Goal: Task Accomplishment & Management: Use online tool/utility

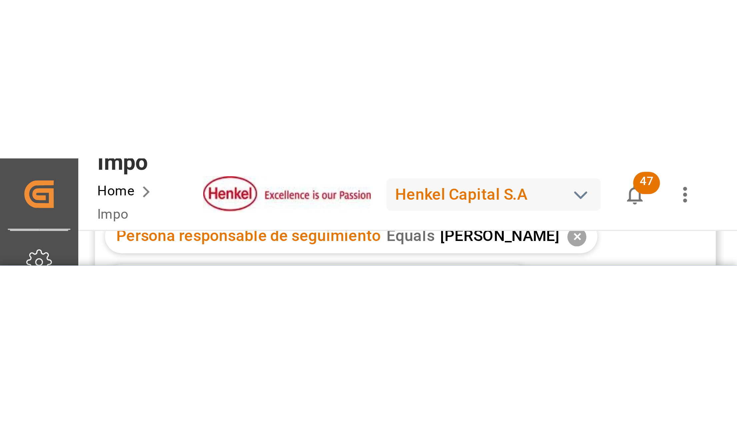
scroll to position [100, 0]
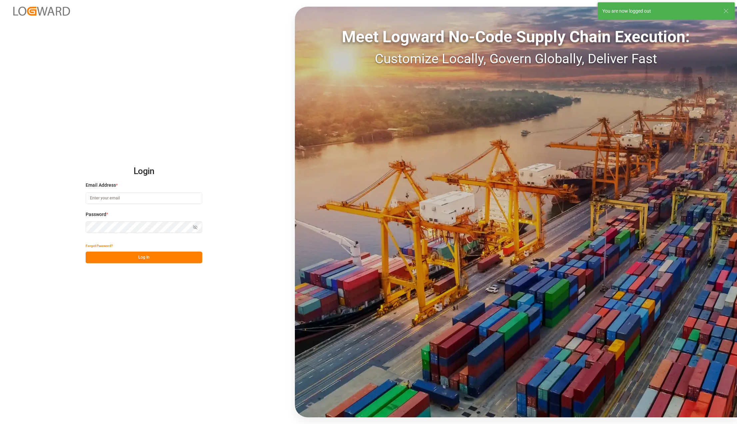
type input "[PERSON_NAME][EMAIL_ADDRESS][PERSON_NAME][DOMAIN_NAME]"
click at [151, 260] on button "Log In" at bounding box center [144, 258] width 117 height 12
click at [139, 259] on button "Log In" at bounding box center [144, 258] width 117 height 12
click at [137, 253] on button "Log In" at bounding box center [144, 258] width 117 height 12
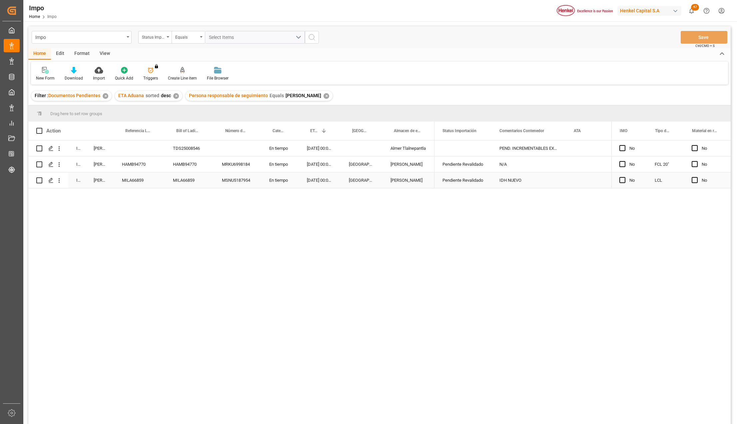
click at [143, 182] on div "MILA66859" at bounding box center [139, 180] width 51 height 16
click at [141, 181] on div "MILA66859" at bounding box center [139, 180] width 51 height 16
click at [123, 173] on div "MILA66859" at bounding box center [139, 180] width 51 height 16
click at [200, 252] on div "In progress Karla Chavez TDS25008546 En tiempo 23-09-2025 00:00:00 Almer Tlalne…" at bounding box center [379, 284] width 702 height 286
click at [59, 182] on icon "open menu" at bounding box center [59, 180] width 1 height 5
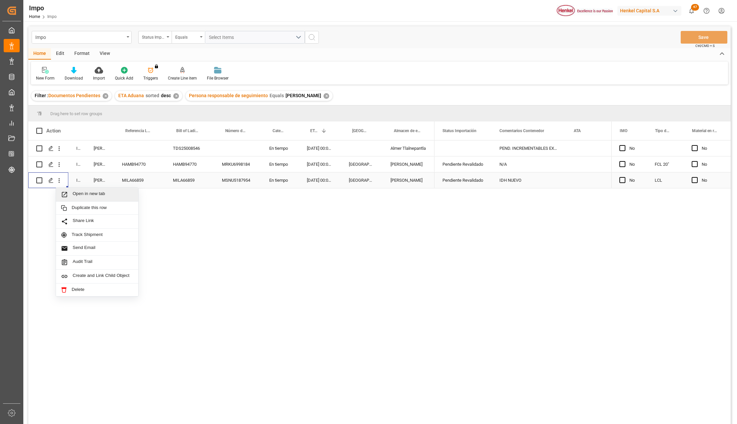
click at [64, 192] on icon "Press SPACE to select this row." at bounding box center [64, 194] width 7 height 7
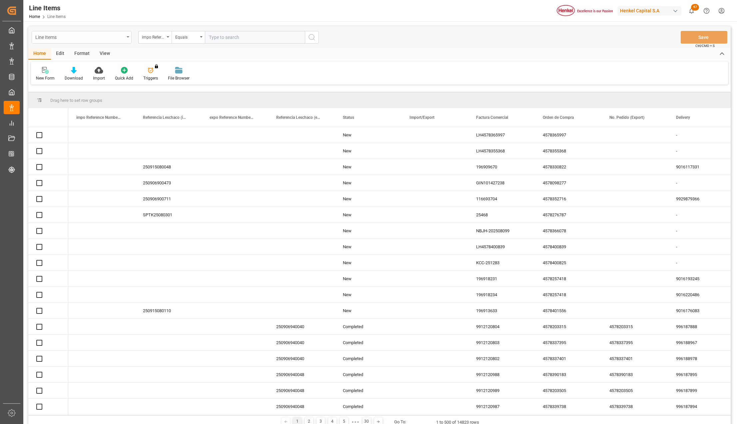
click at [62, 38] on div "Line Items" at bounding box center [79, 37] width 89 height 8
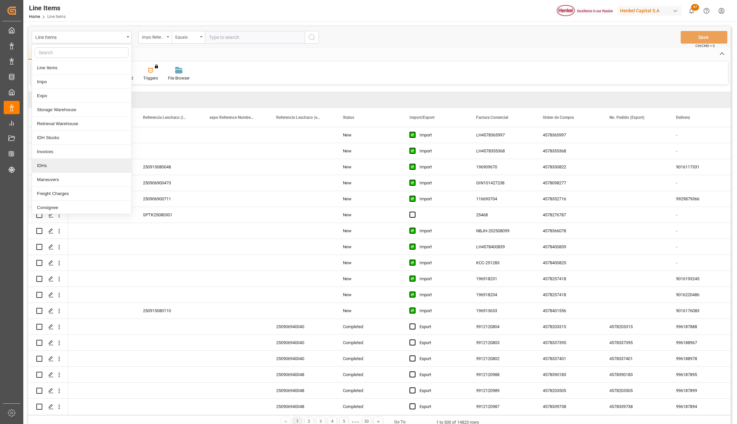
click at [51, 168] on div "IDHs" at bounding box center [81, 166] width 99 height 14
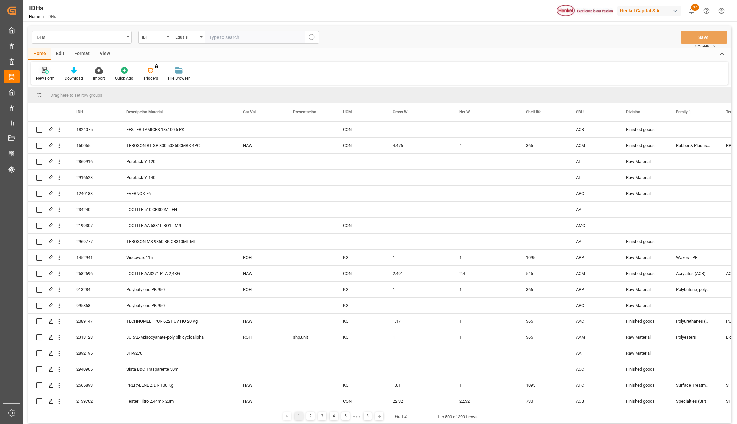
click at [43, 70] on icon at bounding box center [45, 70] width 7 height 7
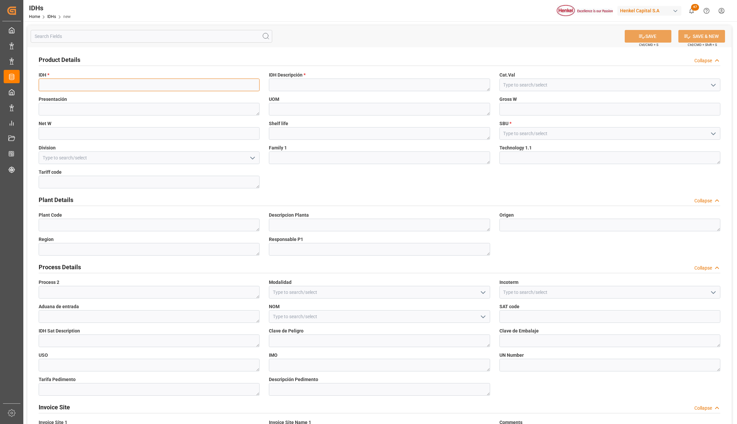
click at [119, 84] on input at bounding box center [149, 85] width 221 height 13
paste input "1698145"
type input "1698145"
click at [275, 85] on textarea at bounding box center [379, 85] width 221 height 13
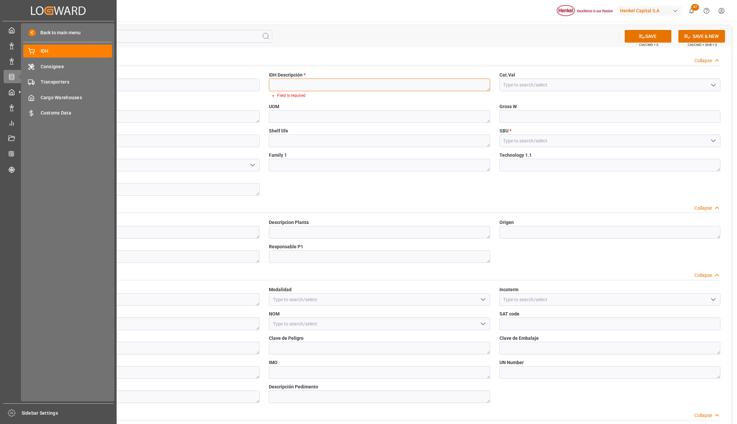
paste textarea "AQUENCE FB 9001 LM 1000KG"
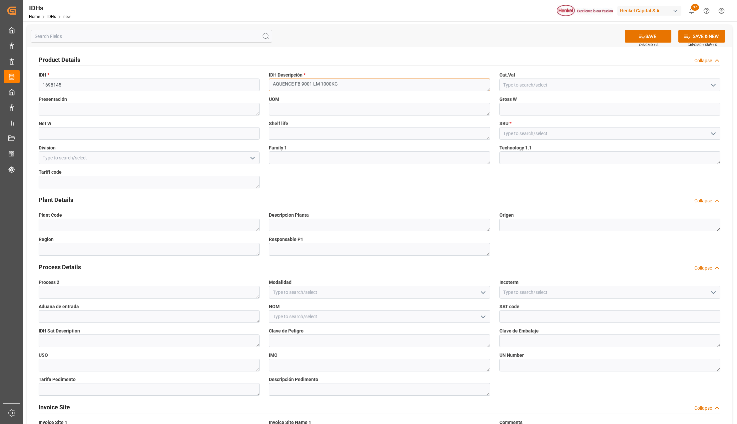
type textarea "AQUENCE FB 9001 LM 1000KG"
click at [530, 135] on input at bounding box center [609, 133] width 221 height 13
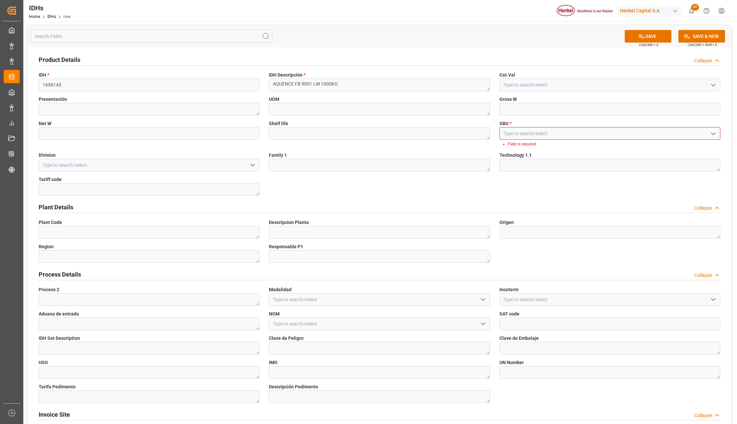
click at [709, 135] on icon "open menu" at bounding box center [713, 134] width 8 height 8
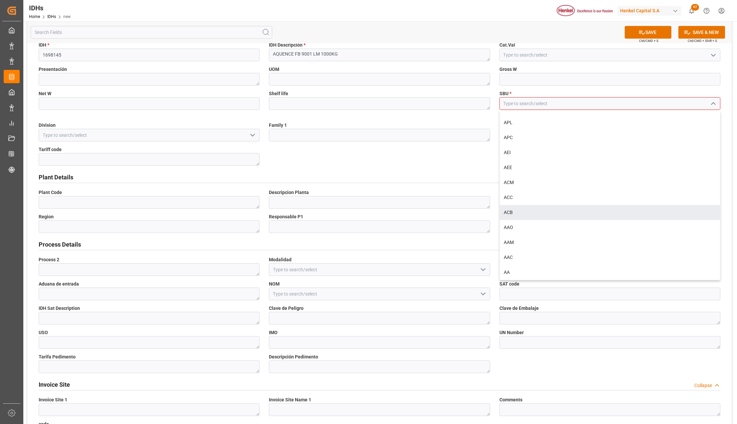
scroll to position [44, 0]
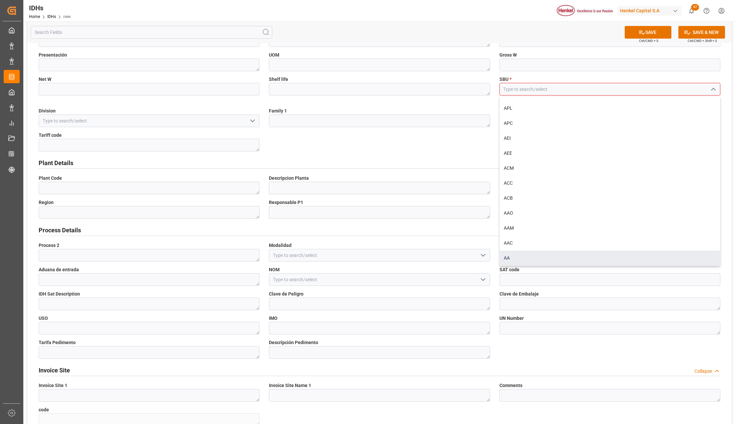
click at [516, 258] on div "AA" at bounding box center [609, 258] width 220 height 15
type input "AA"
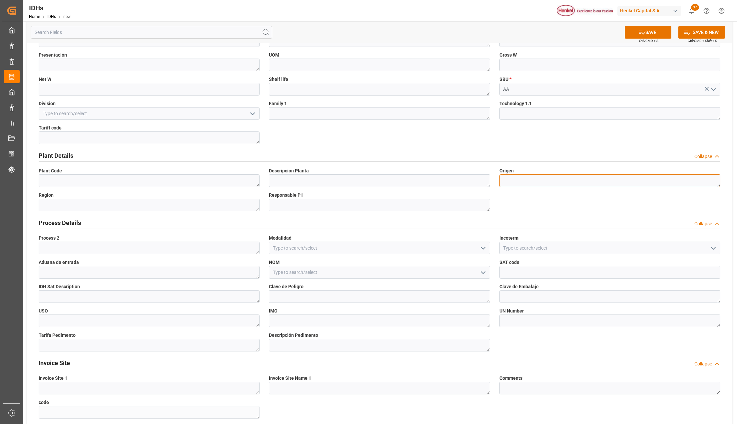
click at [506, 180] on textarea at bounding box center [609, 180] width 221 height 13
type textarea "i"
type textarea "IT"
click at [480, 247] on icon "open menu" at bounding box center [483, 248] width 8 height 8
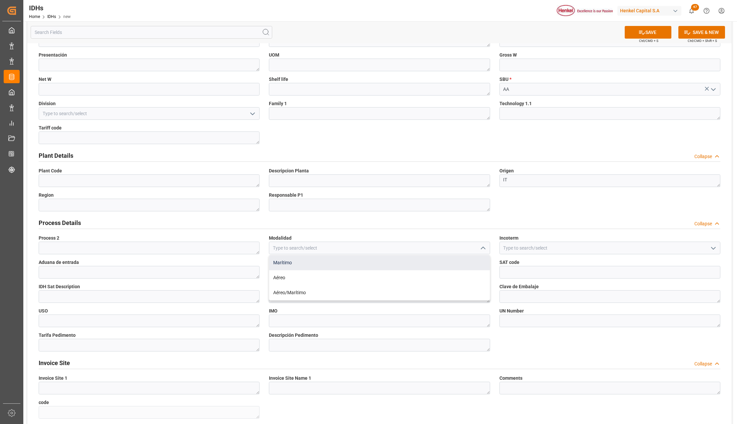
click at [328, 266] on div "Marítimo" at bounding box center [379, 262] width 220 height 15
type input "Marítimo"
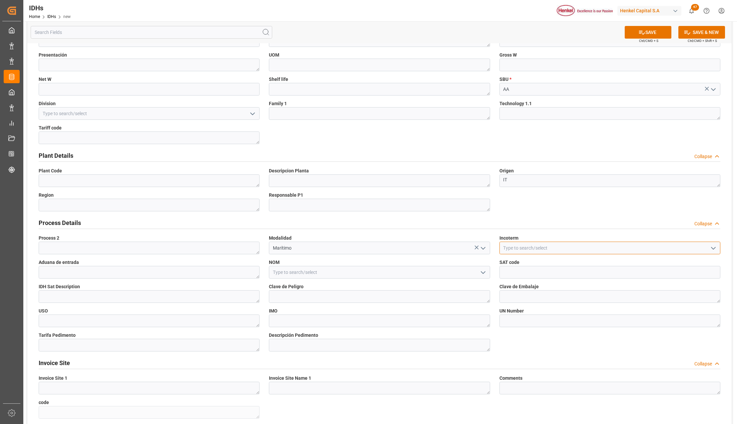
click at [524, 250] on input at bounding box center [609, 248] width 221 height 13
click at [529, 253] on input at bounding box center [609, 248] width 221 height 13
click at [705, 247] on input at bounding box center [609, 248] width 221 height 13
drag, startPoint x: 705, startPoint y: 247, endPoint x: 709, endPoint y: 249, distance: 4.6
click at [706, 247] on input at bounding box center [609, 248] width 221 height 13
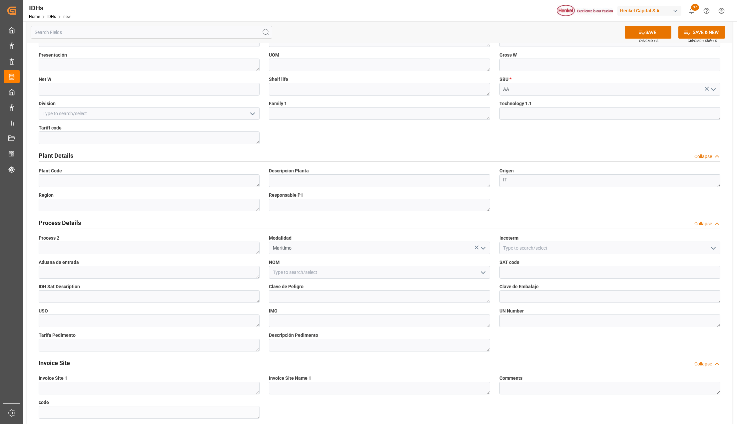
click at [713, 250] on icon "open menu" at bounding box center [713, 248] width 8 height 8
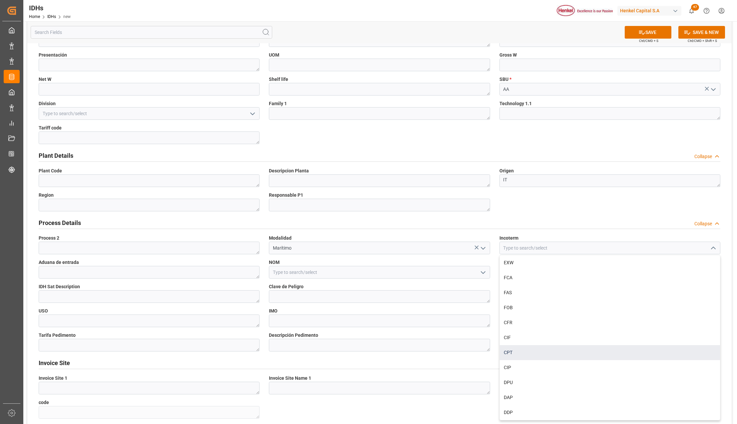
click at [522, 355] on div "CPT" at bounding box center [609, 352] width 220 height 15
type input "CPT"
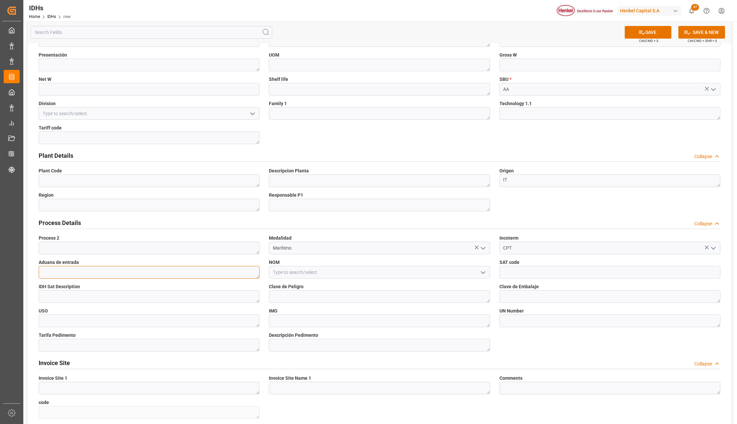
click at [65, 270] on textarea at bounding box center [149, 272] width 221 height 13
type textarea "43"
click at [505, 272] on input at bounding box center [609, 272] width 221 height 13
click at [521, 272] on input at bounding box center [609, 272] width 221 height 13
paste input "31201600"
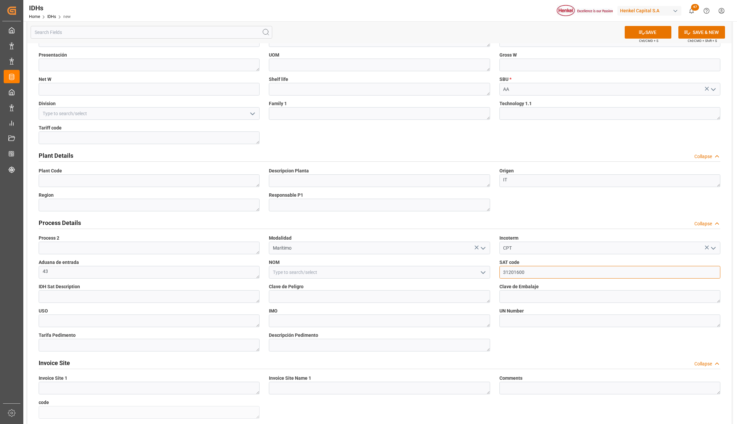
type input "31201600"
click at [109, 296] on textarea at bounding box center [149, 296] width 221 height 13
drag, startPoint x: 167, startPoint y: 295, endPoint x: 74, endPoint y: 299, distance: 93.3
click at [74, 299] on textarea at bounding box center [149, 296] width 221 height 13
paste textarea "Otros adhesivos y selladores"
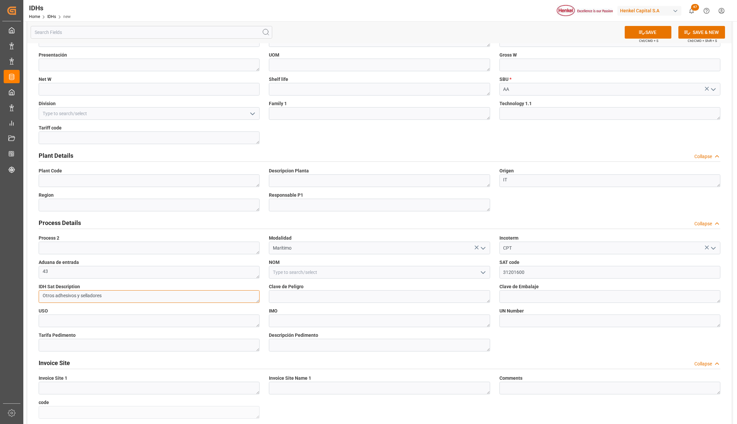
scroll to position [0, 0]
type textarea "Otros adhesivos y selladores"
click at [330, 293] on textarea at bounding box center [379, 296] width 221 height 13
type textarea "N/A"
click at [521, 294] on textarea at bounding box center [609, 296] width 221 height 13
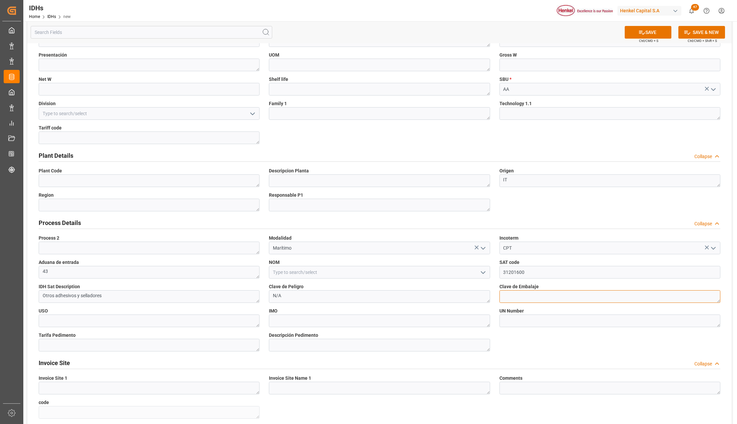
click at [529, 296] on textarea at bounding box center [609, 296] width 221 height 13
paste textarea "6H2A"
type textarea "6H2A"
click at [511, 321] on textarea at bounding box center [609, 321] width 221 height 13
drag, startPoint x: 514, startPoint y: 323, endPoint x: 499, endPoint y: 320, distance: 15.8
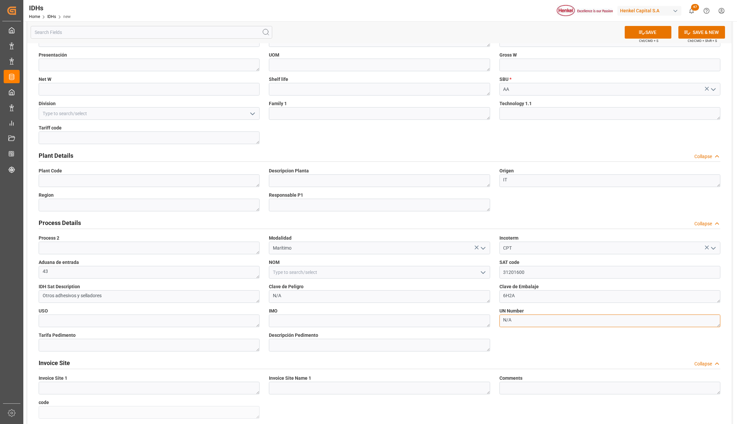
click at [502, 320] on textarea "N/A" at bounding box center [609, 321] width 221 height 13
type textarea "N/A"
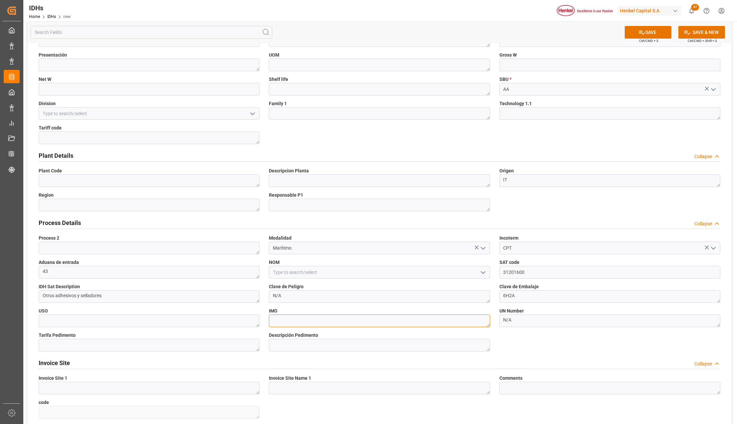
click at [358, 323] on textarea at bounding box center [379, 321] width 221 height 13
paste textarea "N/A"
type textarea "N/A"
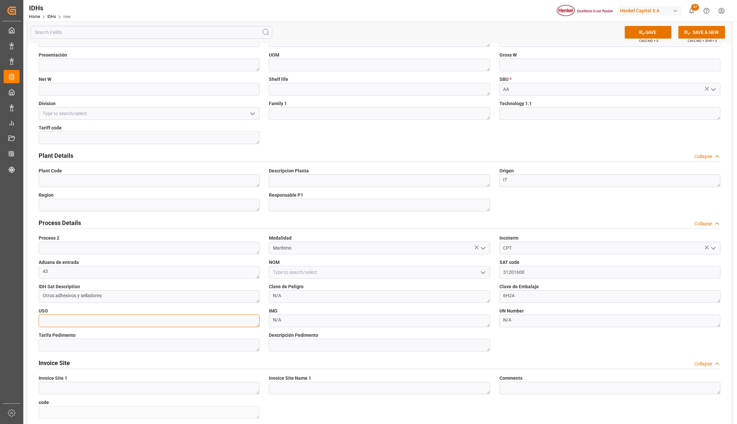
click at [188, 320] on textarea at bounding box center [149, 321] width 221 height 13
type textarea "Adhesivo"
click at [208, 342] on textarea at bounding box center [149, 345] width 221 height 13
click at [66, 344] on textarea at bounding box center [149, 345] width 221 height 13
paste textarea "3506919999"
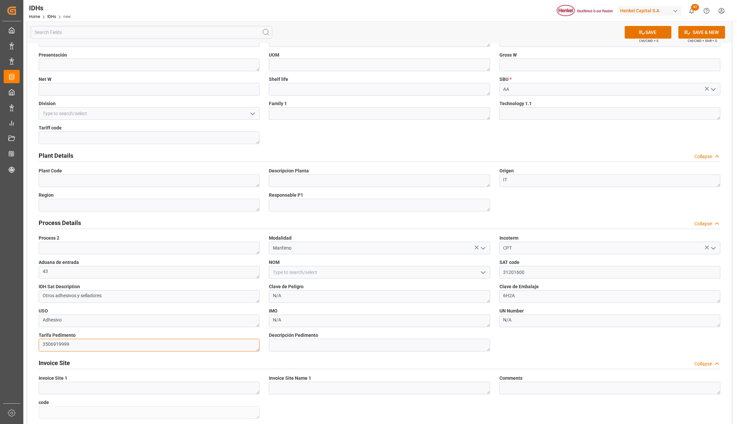
click at [252, 348] on textarea "3506919999" at bounding box center [149, 345] width 221 height 13
paste textarea "AQUENCE FB 9001 LM 1000KG (ADHESIVO)"
type textarea "3506919999"
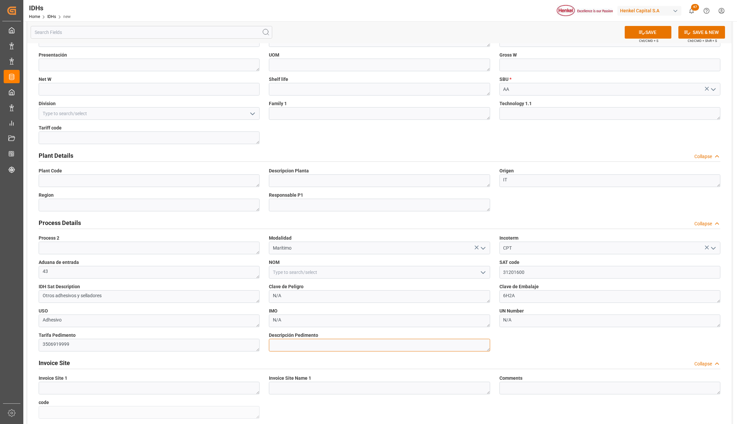
click at [284, 344] on textarea at bounding box center [379, 345] width 221 height 13
paste textarea "AQUENCE FB 9001 LM 1000KG (ADHESIVO)"
click at [273, 347] on textarea "AQUENCE FB 9001 LM 1000KG (ADHESIVO)" at bounding box center [379, 345] width 221 height 13
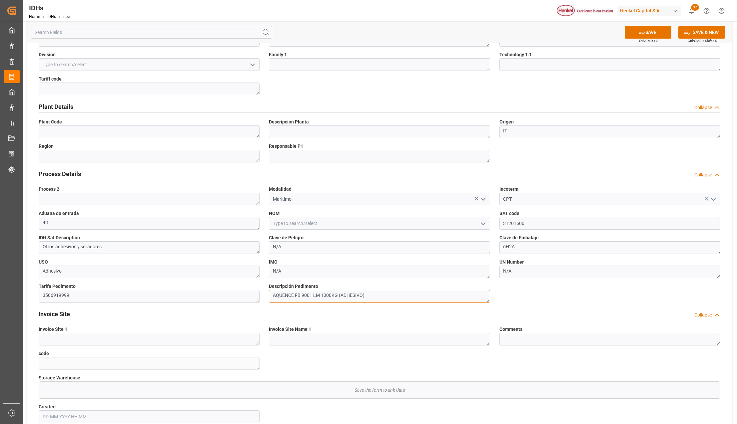
scroll to position [93, 0]
type textarea "AQUENCE FB 9001 LM 1000KG (ADHESIVO)"
drag, startPoint x: 75, startPoint y: 299, endPoint x: 36, endPoint y: 296, distance: 38.8
click at [36, 296] on div "Tarifa Pedimento 3506919999" at bounding box center [149, 293] width 230 height 24
click at [60, 87] on textarea at bounding box center [149, 89] width 221 height 13
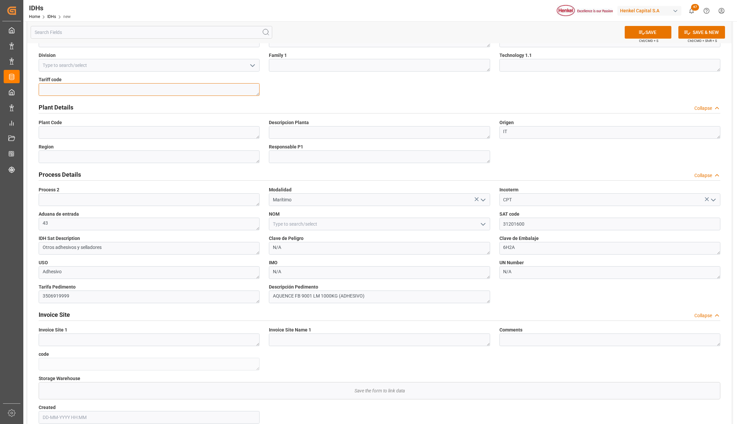
paste textarea "3506919999"
type textarea "3506919999"
click at [658, 27] on button "SAVE" at bounding box center [647, 32] width 47 height 13
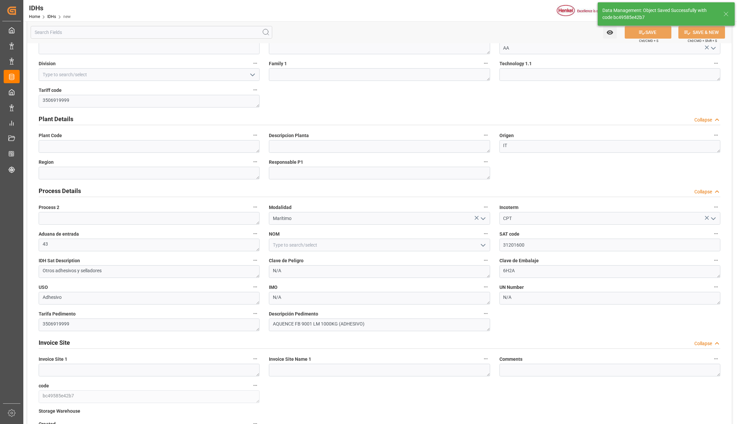
type textarea "bc49585e42b7"
type input "09-09-2025 07:53"
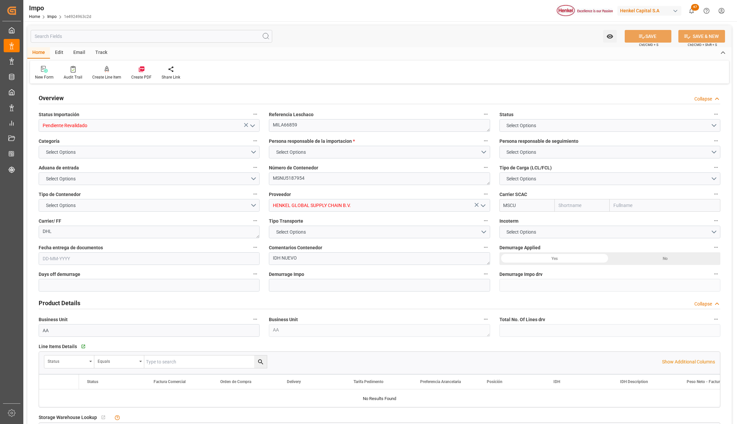
type input "MSC"
type input "Mediterranean Shipping Company"
type input "0"
type input "2"
type input "2.78"
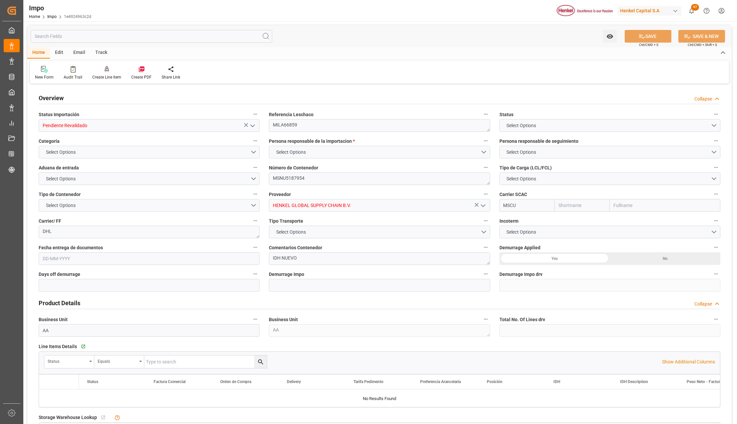
type input "2"
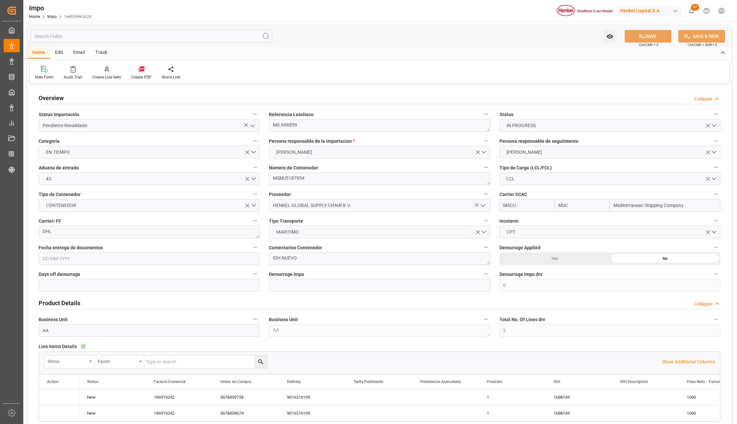
type input "03-09-2025"
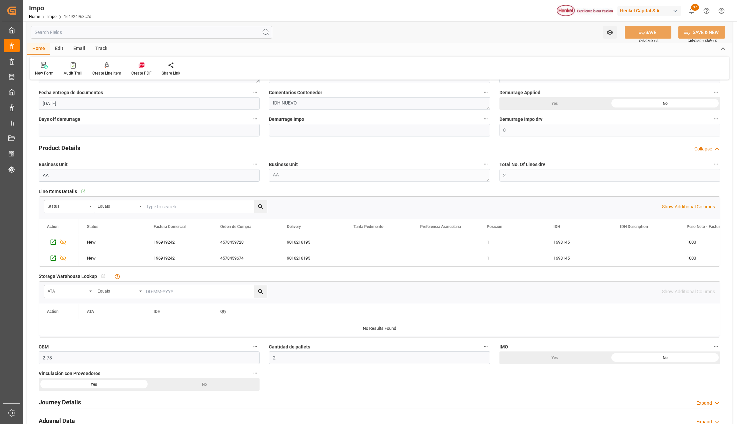
scroll to position [177, 0]
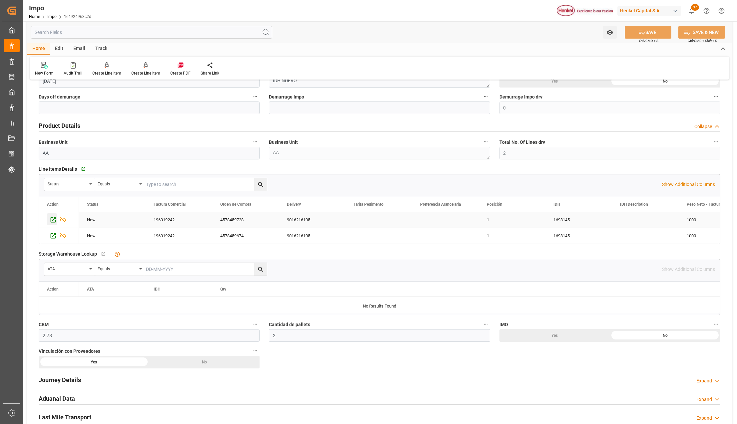
click at [52, 222] on icon "Press SPACE to select this row." at bounding box center [53, 219] width 7 height 7
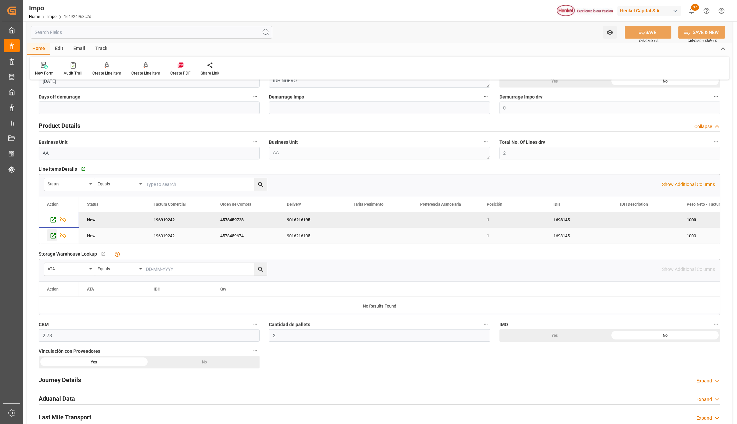
click at [51, 236] on icon "Press SPACE to select this row." at bounding box center [53, 235] width 7 height 7
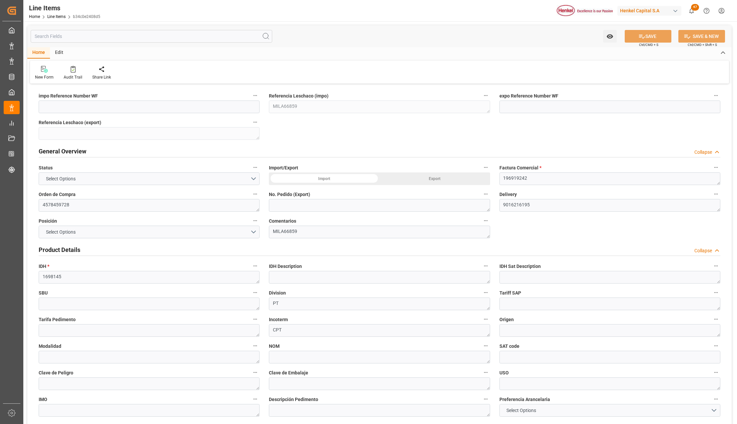
type input "1060.02"
type input "1"
type input "[DATE] 21:25"
click at [544, 177] on textarea "196919242" at bounding box center [609, 178] width 221 height 13
type textarea "19691924"
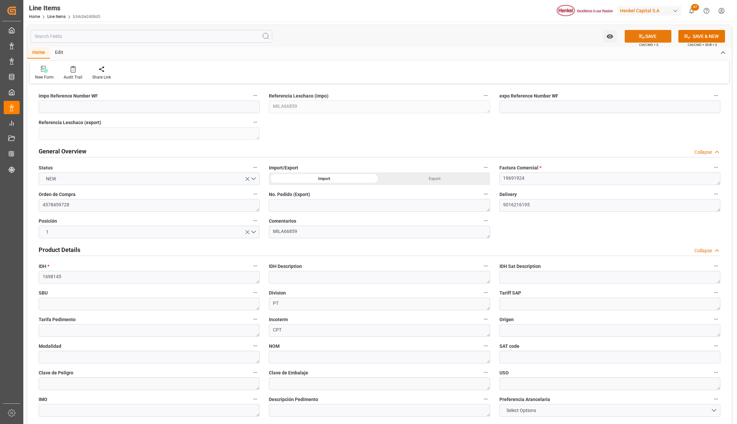
click at [638, 35] on icon at bounding box center [641, 36] width 7 height 7
click at [539, 175] on textarea "19691924" at bounding box center [609, 178] width 221 height 13
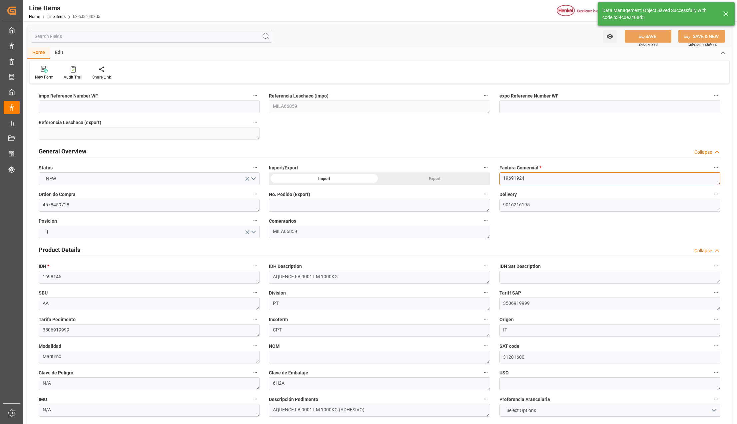
type textarea "AQUENCE FB 9001 LM 1000KG"
type textarea "AA"
type textarea "3506919999"
type textarea "IT"
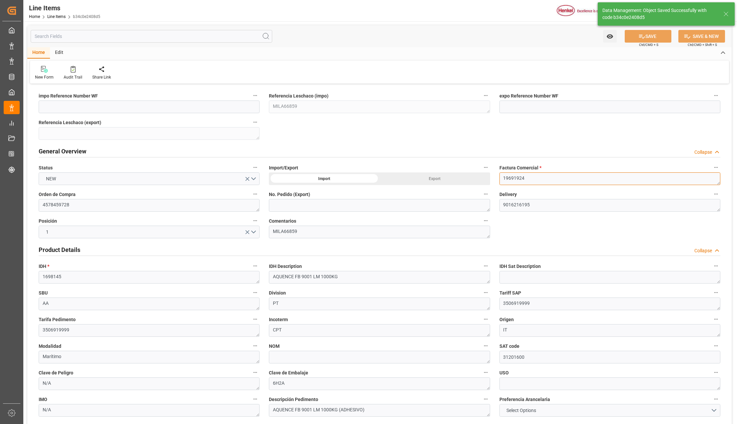
type textarea "Marítimo"
type input "31201600"
type textarea "N/A"
type textarea "6H2A"
type textarea "N/A"
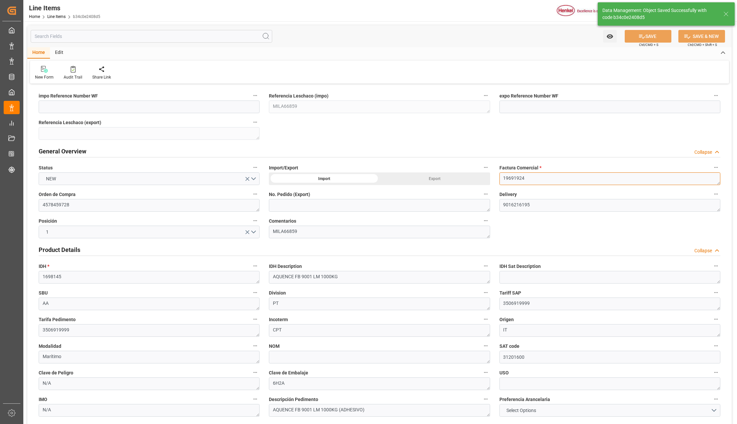
type textarea "AQUENCE FB 9001 LM 1000KG (ADHESIVO)"
type textarea "196919242"
click at [648, 34] on button "SAVE" at bounding box center [647, 36] width 47 height 13
click at [732, 14] on div "Data Management: Object Saved Successfully with code b34c0e2408d5" at bounding box center [665, 13] width 137 height 23
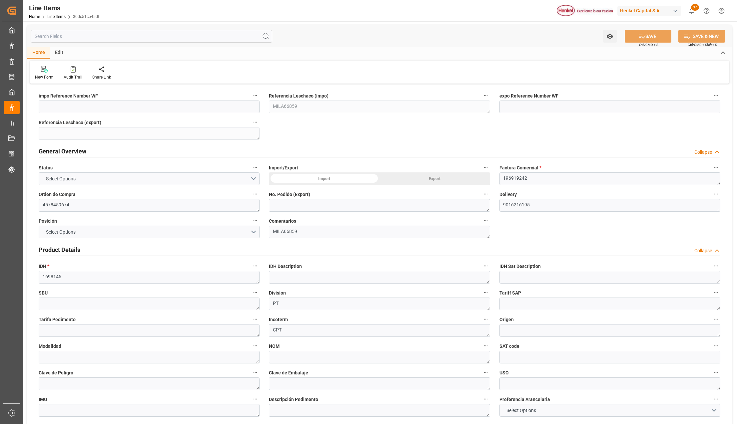
type input "1060.02"
type input "1"
type input "[DATE] 21:25"
click at [546, 174] on textarea "196919242" at bounding box center [609, 178] width 221 height 13
type textarea "19691924"
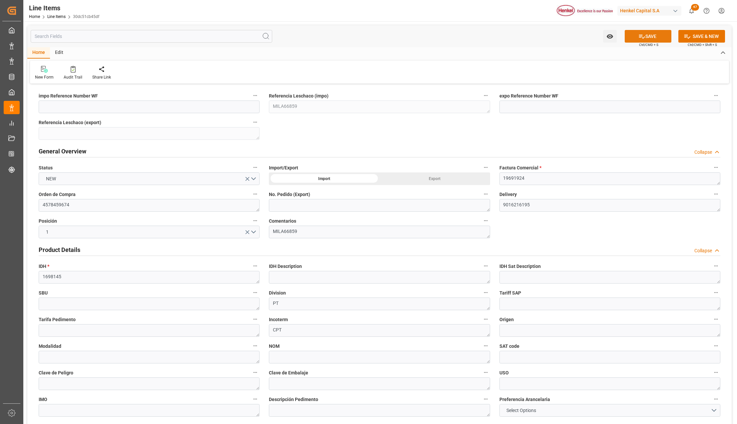
click at [658, 34] on button "SAVE" at bounding box center [647, 36] width 47 height 13
type textarea "AQUENCE FB 9001 LM 1000KG"
type textarea "AA"
type textarea "3506919999"
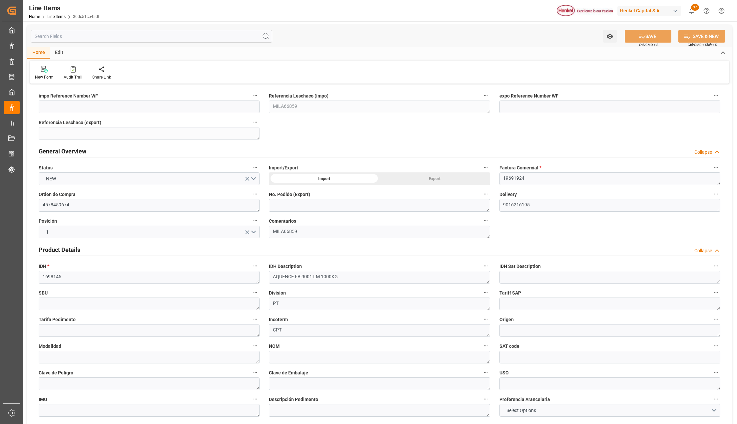
type textarea "IT"
type textarea "Marítimo"
type input "31201600"
type textarea "N/A"
type textarea "6H2A"
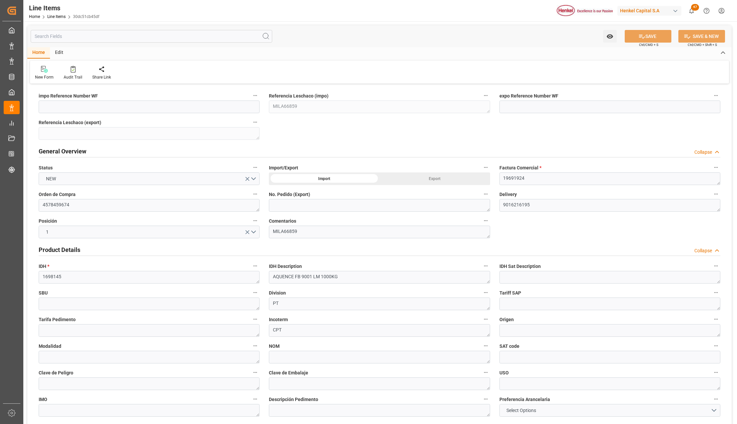
type textarea "N/A"
type textarea "AQUENCE FB 9001 LM 1000KG (ADHESIVO)"
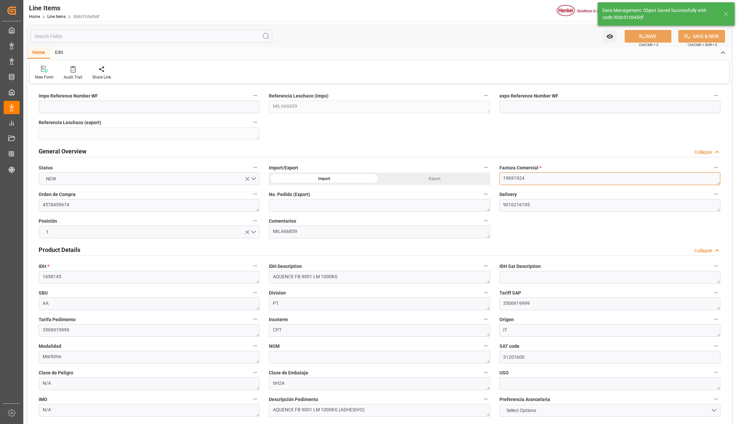
click at [528, 177] on textarea "19691924" at bounding box center [609, 178] width 221 height 13
type textarea "196919242"
click at [647, 39] on button "SAVE" at bounding box center [647, 36] width 47 height 13
click at [725, 13] on icon at bounding box center [726, 14] width 8 height 8
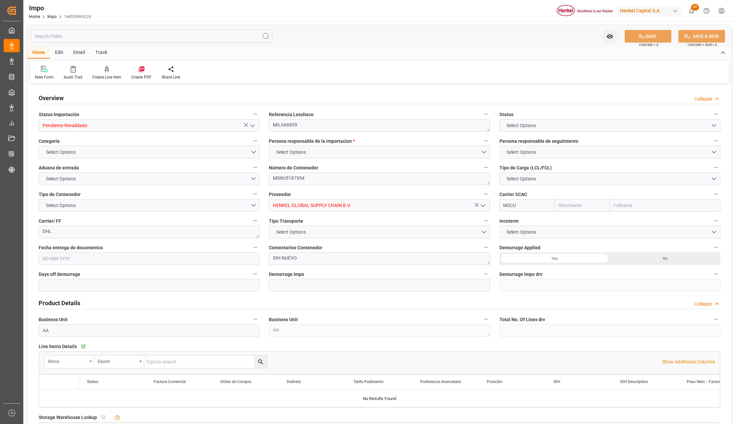
type input "MSC"
type input "Mediterranean Shipping Company"
type input "0"
type input "2"
type input "2.78"
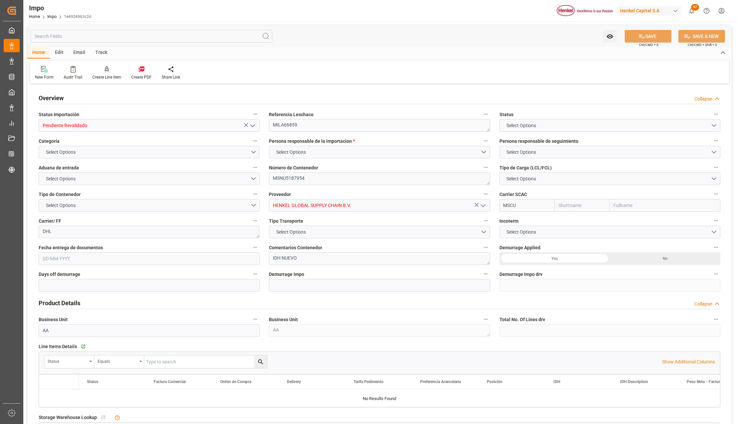
type input "2"
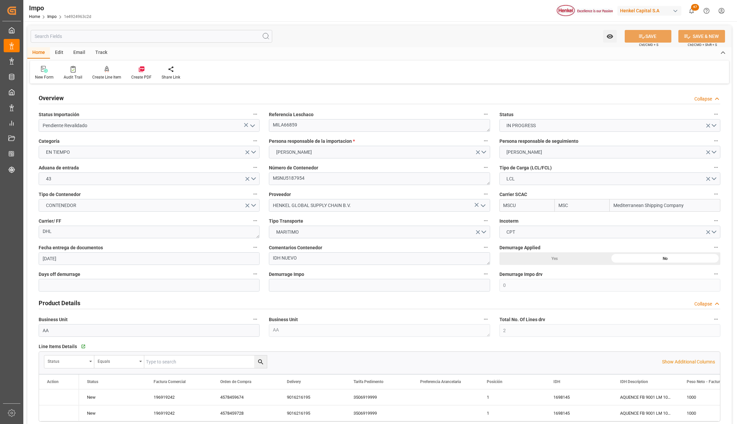
type input "[DATE]"
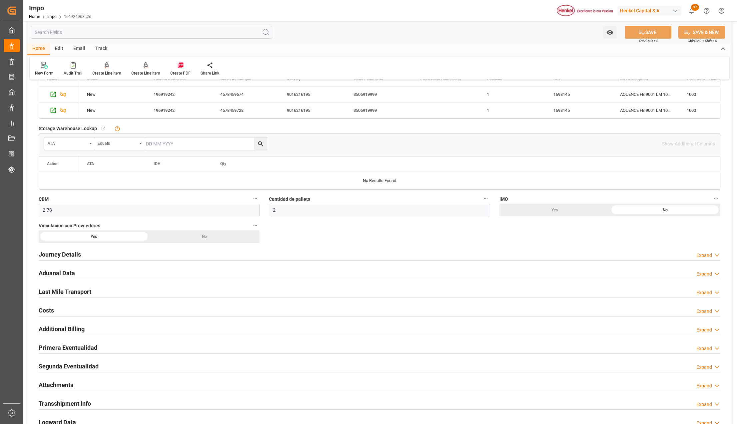
scroll to position [311, 0]
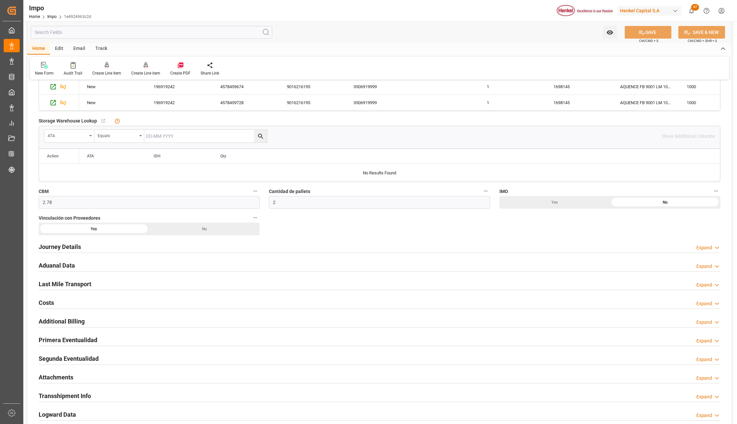
drag, startPoint x: 66, startPoint y: 267, endPoint x: 172, endPoint y: 280, distance: 107.7
click at [66, 267] on h2 "Aduanal Data" at bounding box center [57, 265] width 36 height 9
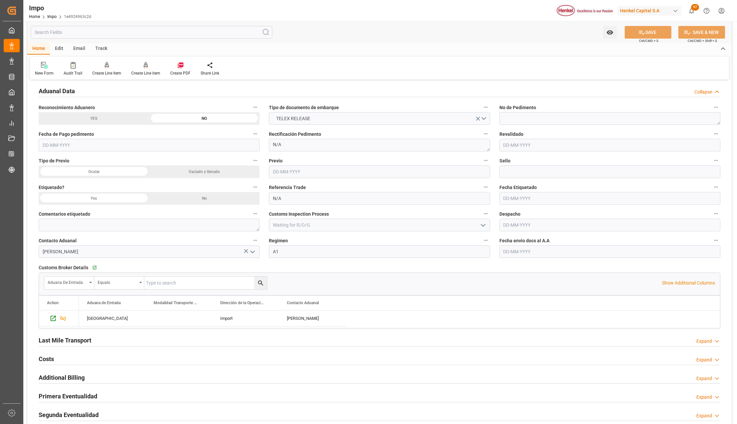
scroll to position [488, 0]
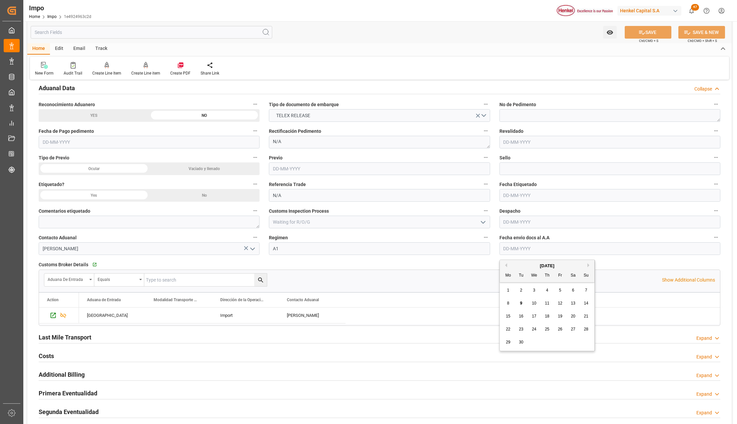
click at [522, 250] on input "text" at bounding box center [609, 248] width 221 height 13
type input "09-09-2025"
click at [643, 31] on icon at bounding box center [641, 32] width 7 height 7
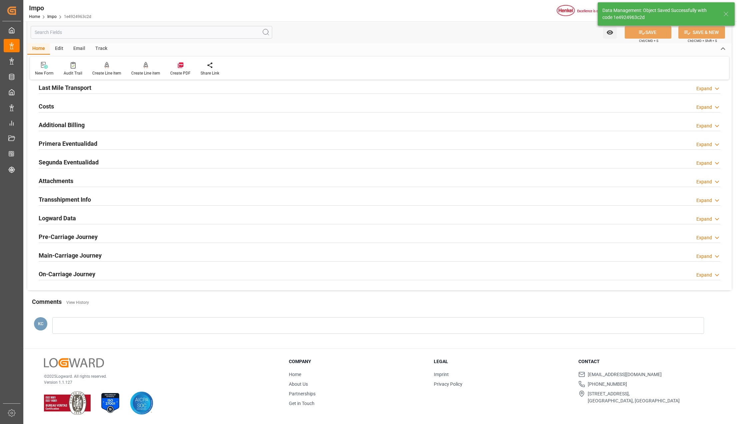
scroll to position [391, 0]
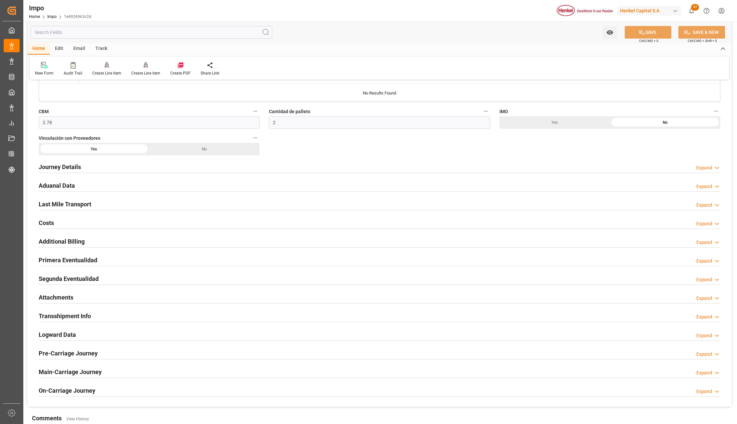
click at [60, 299] on h2 "Attachments" at bounding box center [56, 297] width 35 height 9
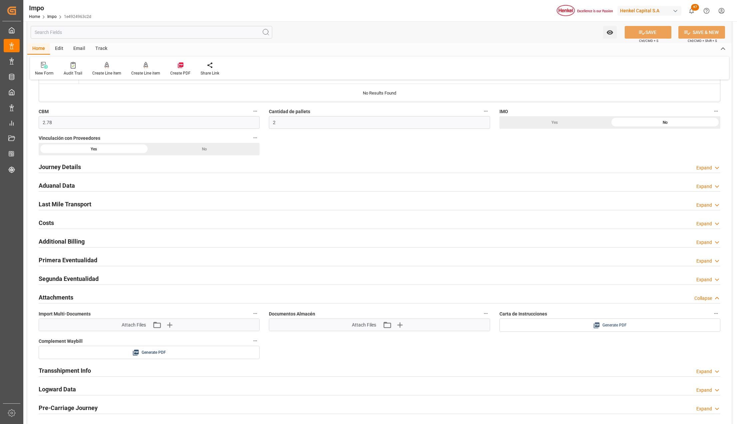
click at [632, 325] on div "Generate PDF" at bounding box center [609, 325] width 211 height 8
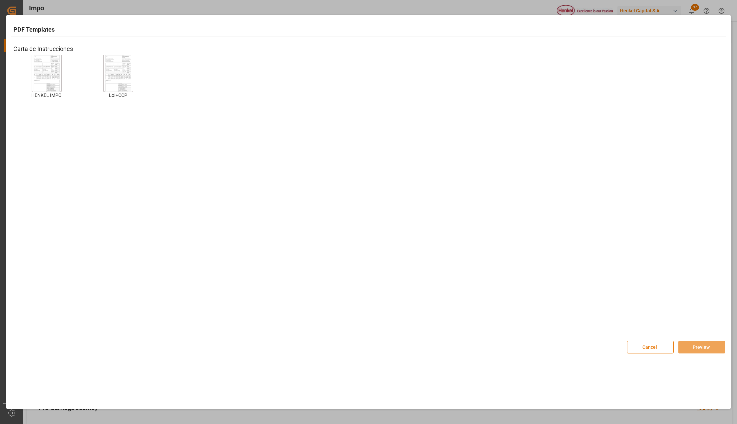
click at [45, 73] on img at bounding box center [46, 73] width 27 height 38
click at [691, 342] on button "Preview" at bounding box center [701, 347] width 47 height 13
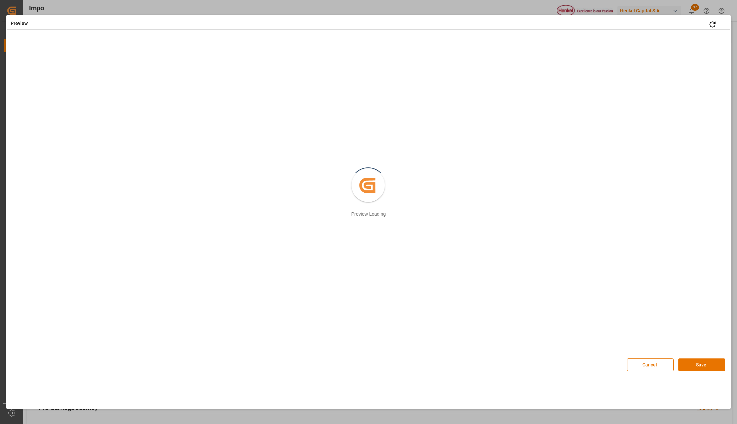
click at [707, 368] on button "Save" at bounding box center [701, 365] width 47 height 13
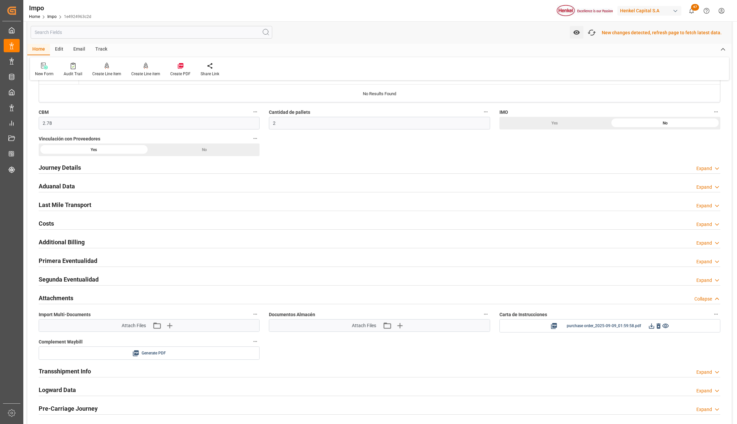
scroll to position [392, 0]
click at [650, 328] on icon at bounding box center [651, 325] width 7 height 7
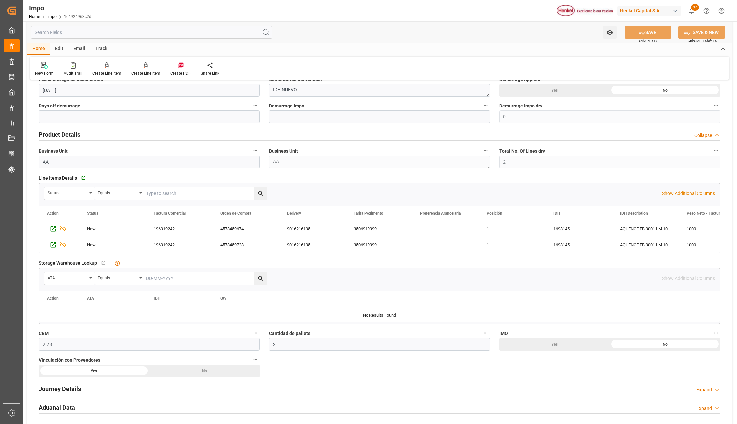
scroll to position [0, 0]
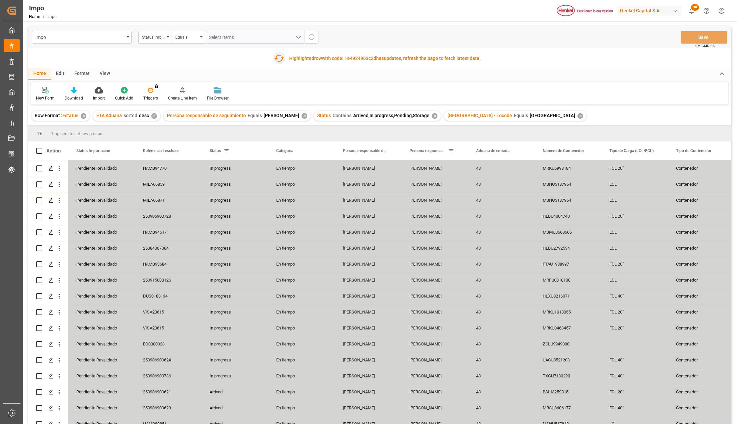
drag, startPoint x: 276, startPoint y: 56, endPoint x: 178, endPoint y: 62, distance: 98.1
click at [276, 56] on icon "button" at bounding box center [278, 58] width 11 height 11
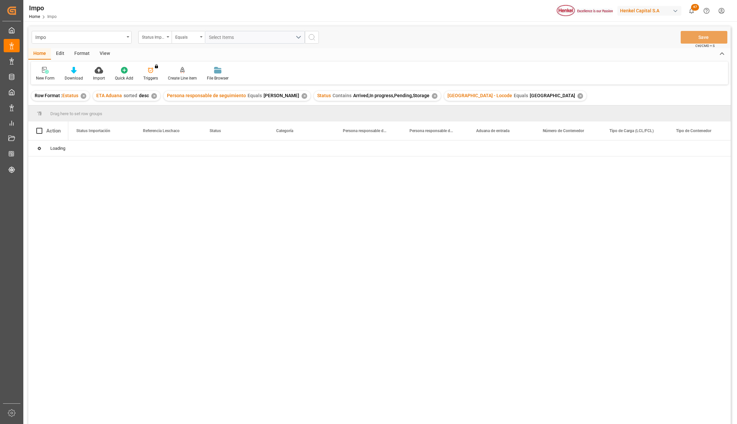
click at [106, 52] on div "View" at bounding box center [105, 53] width 20 height 11
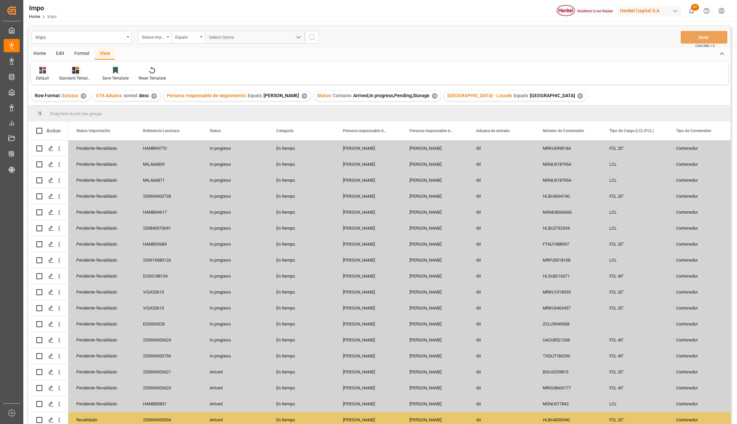
click at [81, 72] on div at bounding box center [75, 70] width 33 height 7
click at [79, 89] on div "Seguimiento Operativo" at bounding box center [93, 94] width 65 height 14
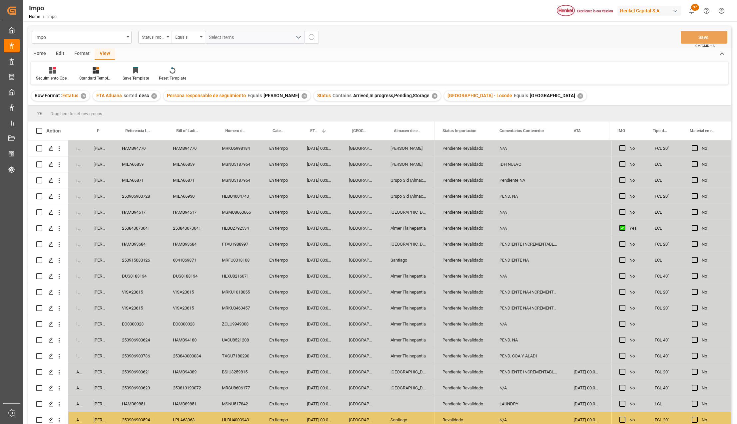
scroll to position [201, 0]
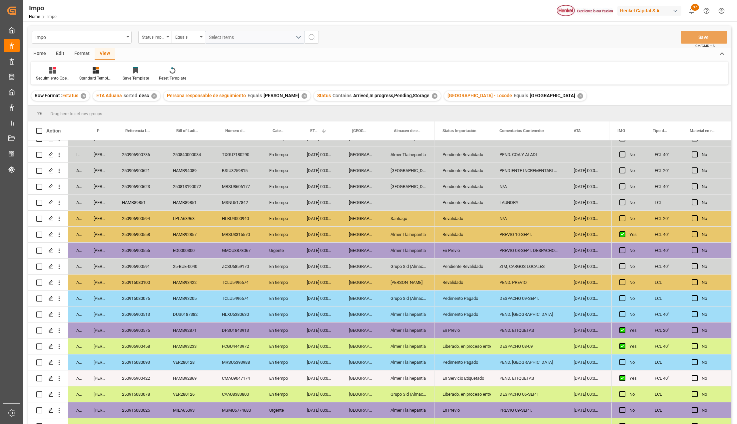
click at [329, 280] on div "02-09-2025 00:00:00" at bounding box center [320, 283] width 42 height 16
click at [394, 279] on div "Almer Apodaca" at bounding box center [408, 283] width 52 height 16
click at [482, 287] on div "Revalidado" at bounding box center [462, 282] width 41 height 15
click at [514, 282] on div "PEND. PREVIO" at bounding box center [528, 283] width 74 height 16
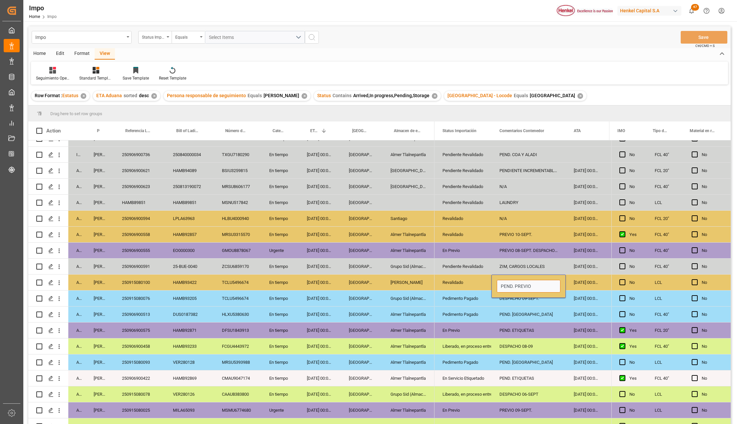
click at [514, 284] on input "PEND. PREVIO" at bounding box center [529, 286] width 64 height 13
type input "PREVIO 10-SEPT"
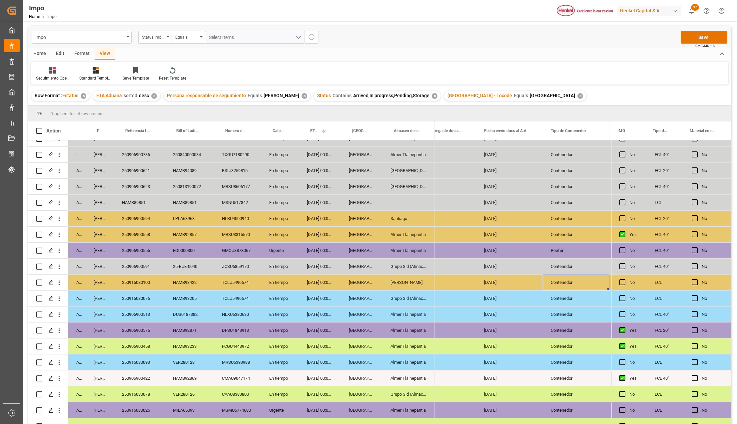
scroll to position [0, 1127]
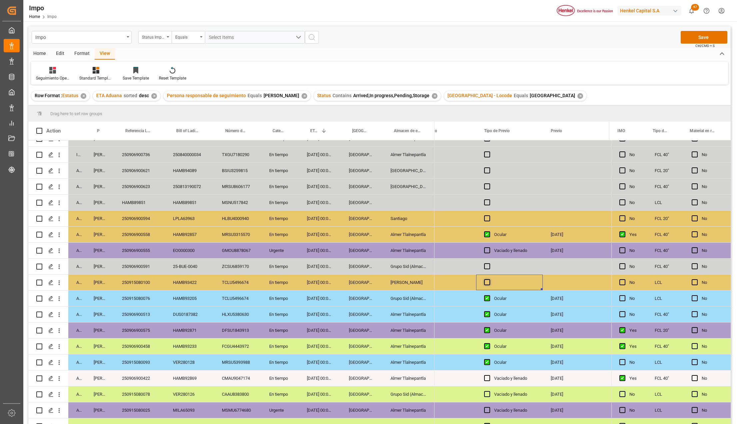
click at [484, 283] on span "Press SPACE to select this row." at bounding box center [487, 282] width 6 height 6
click at [489, 279] on input "Press SPACE to select this row." at bounding box center [489, 279] width 0 height 0
click at [565, 277] on div "Press SPACE to select this row." at bounding box center [575, 283] width 67 height 16
click at [564, 280] on div "Press SPACE to select this row." at bounding box center [575, 283] width 67 height 16
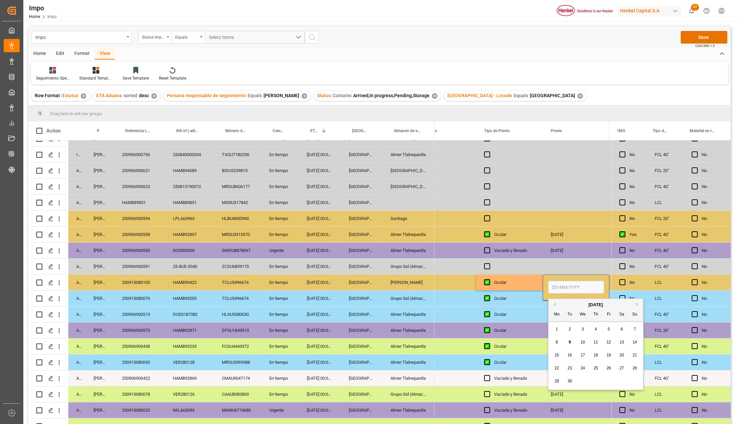
click at [562, 287] on input "Press SPACE to select this row." at bounding box center [576, 287] width 56 height 13
type input "10-09-2025"
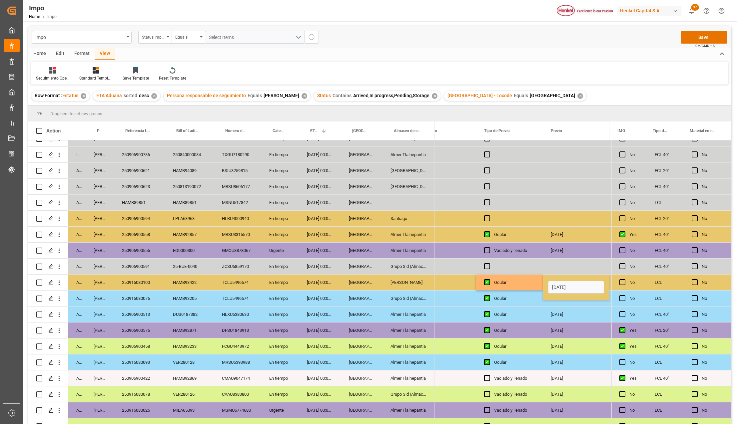
click at [564, 313] on div "08-09-2025" at bounding box center [575, 315] width 67 height 16
click at [569, 279] on div "10-09-2025" at bounding box center [575, 283] width 67 height 16
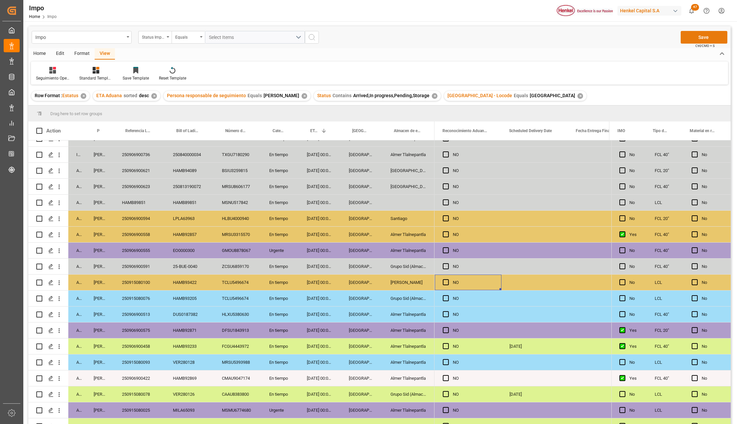
click at [705, 41] on button "Save" at bounding box center [703, 37] width 47 height 13
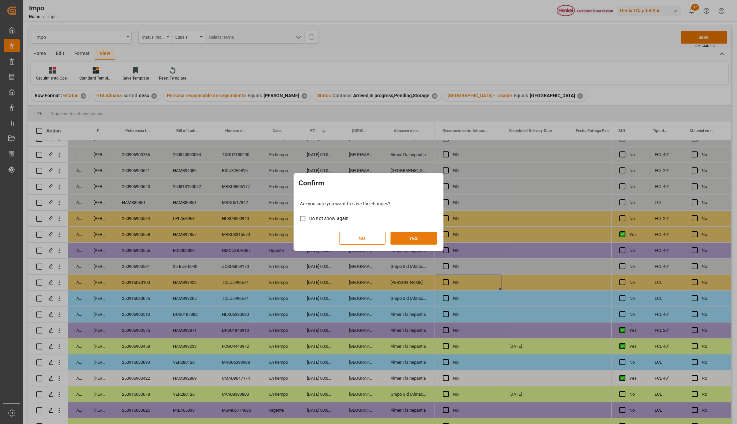
click at [420, 239] on button "YES" at bounding box center [413, 238] width 47 height 13
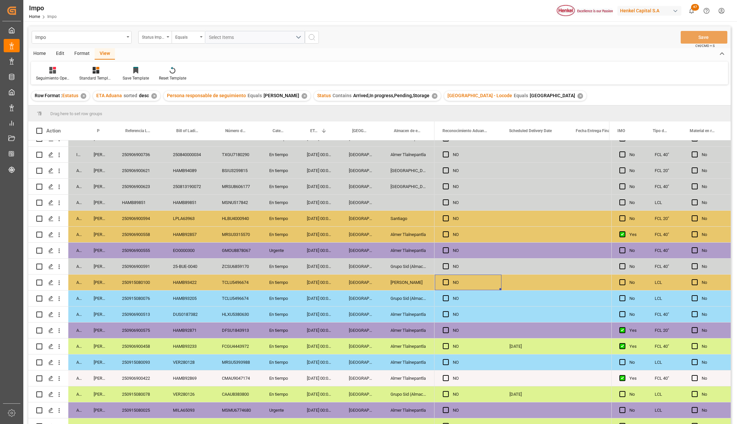
click at [404, 286] on div "Almer Apodaca" at bounding box center [408, 283] width 52 height 16
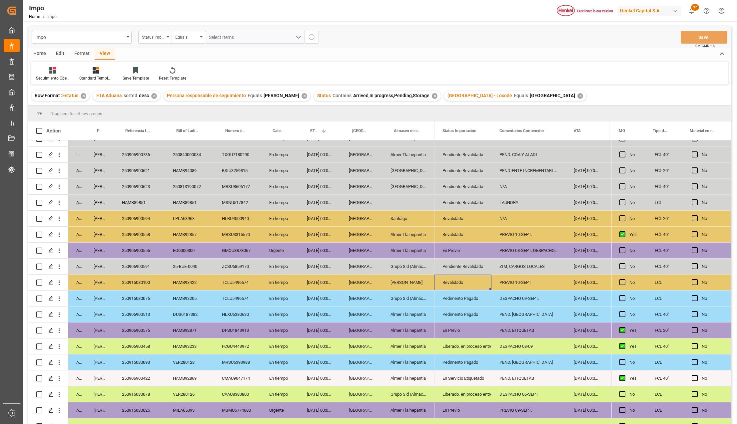
click at [457, 279] on div "Revalidado" at bounding box center [462, 282] width 41 height 15
click at [477, 284] on icon "open menu" at bounding box center [479, 287] width 8 height 8
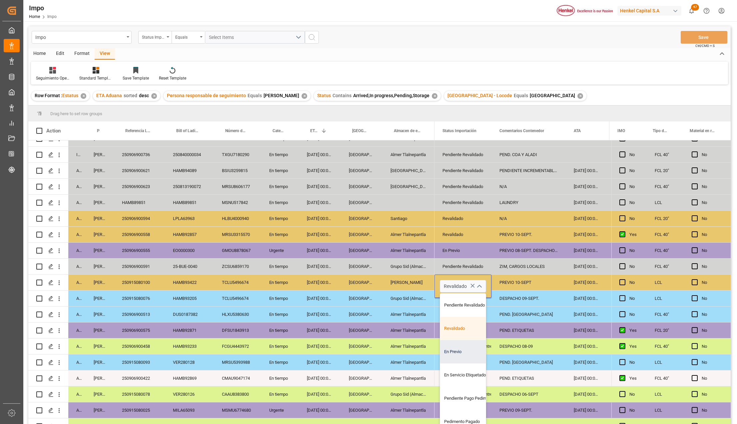
click at [462, 349] on div "En Previo" at bounding box center [471, 351] width 63 height 23
type input "En Previo"
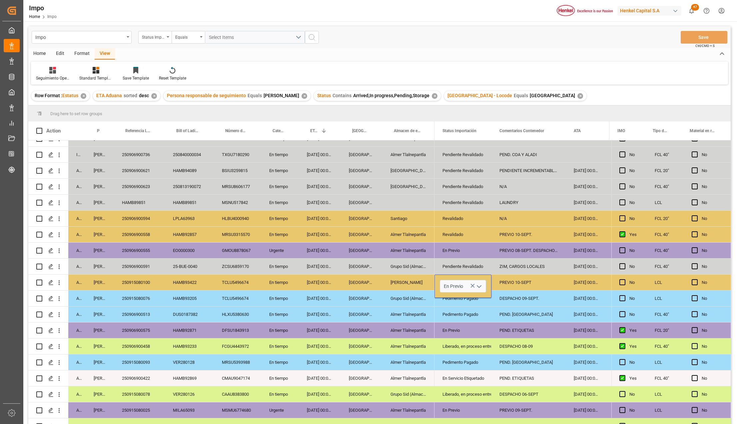
click at [465, 344] on div "Liberado, en proceso entrega" at bounding box center [462, 346] width 41 height 15
click at [510, 283] on div "PREVIO 10-SEPT" at bounding box center [528, 283] width 74 height 16
click at [697, 36] on button "Save" at bounding box center [703, 37] width 47 height 13
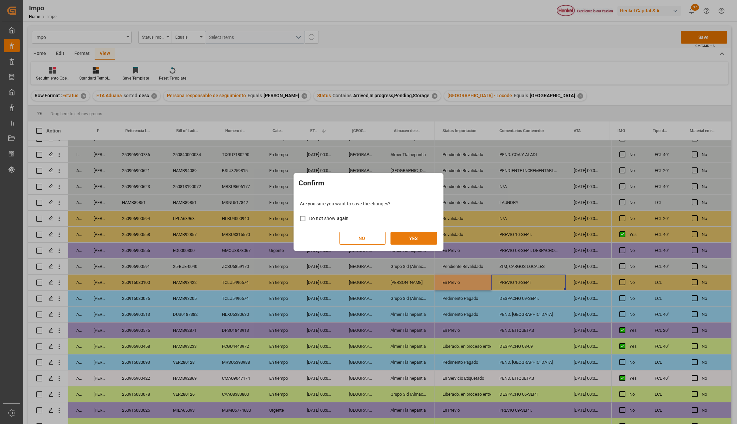
click at [416, 241] on button "YES" at bounding box center [413, 238] width 47 height 13
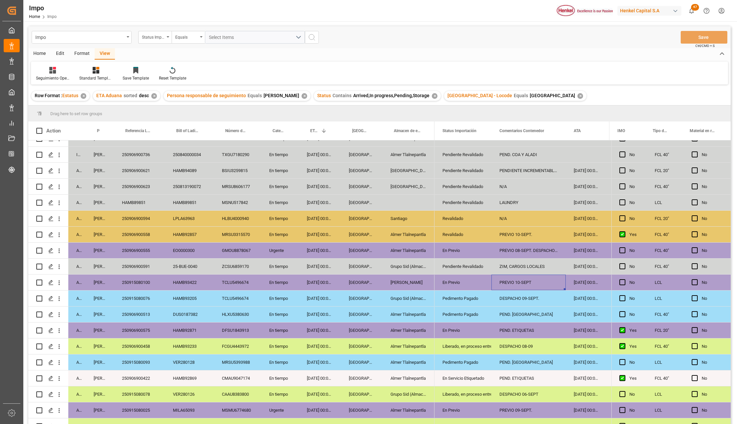
click at [317, 325] on div "31-08-2025 00:00:00" at bounding box center [320, 331] width 42 height 16
click at [527, 283] on div "PREVIO 10-SEPT" at bounding box center [528, 283] width 74 height 16
click at [528, 283] on div "PREVIO 10-SEPT" at bounding box center [528, 283] width 74 height 16
click at [523, 286] on input "PREVIO 10-SEPT" at bounding box center [529, 286] width 64 height 13
type input "PREVIO 09-SEPT"
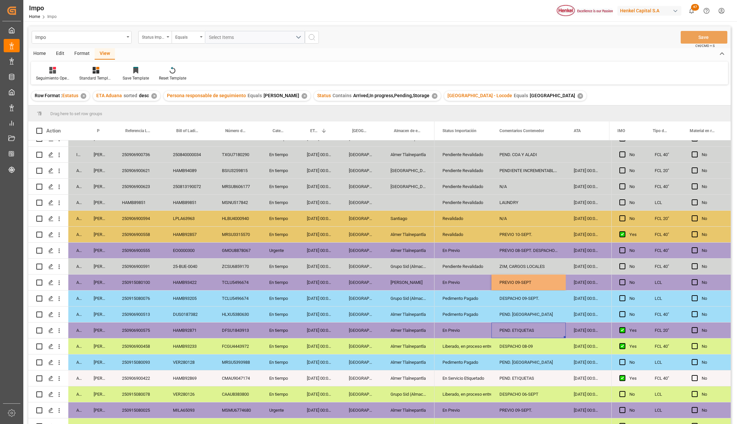
click at [522, 334] on div "PEND. ETIQUETAS" at bounding box center [528, 331] width 74 height 16
click at [689, 39] on button "Save" at bounding box center [703, 37] width 47 height 13
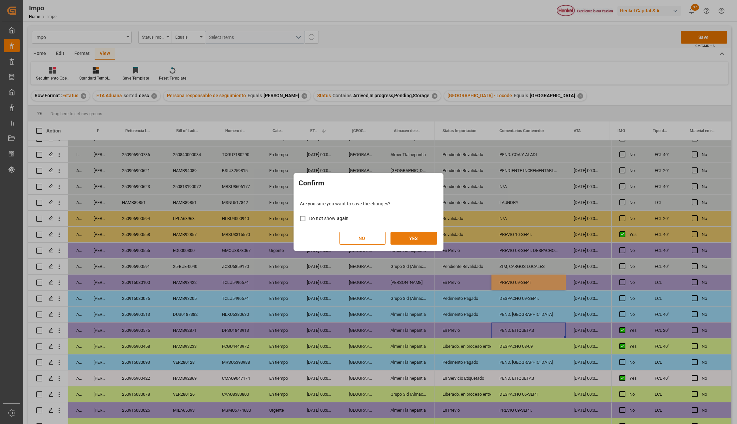
click at [417, 233] on button "YES" at bounding box center [413, 238] width 47 height 13
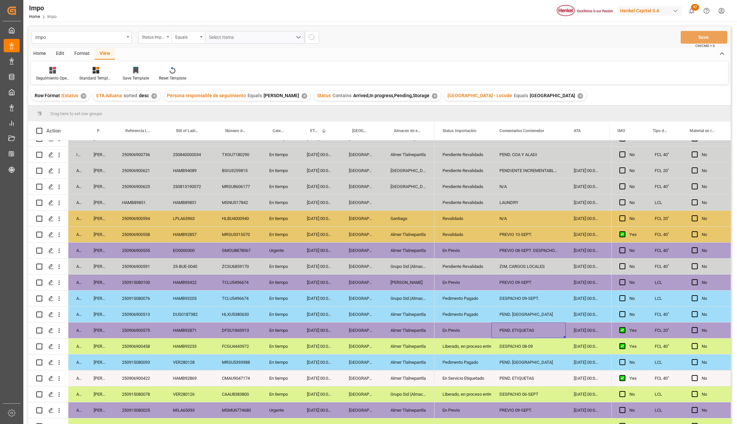
scroll to position [0, 0]
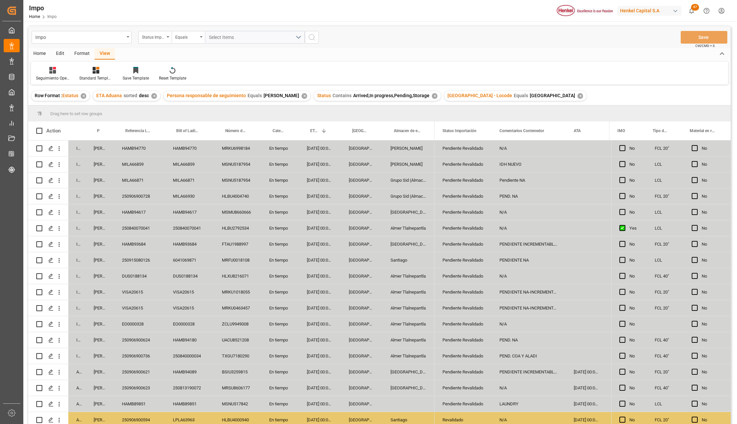
click at [231, 231] on div "HLBU2792534" at bounding box center [237, 228] width 47 height 16
click at [139, 228] on div "250840070041" at bounding box center [139, 228] width 51 height 16
click at [134, 228] on div "250840070041" at bounding box center [139, 228] width 51 height 16
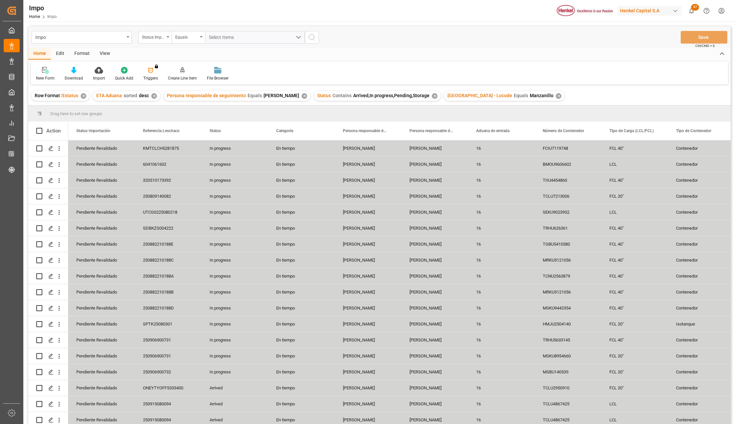
drag, startPoint x: 108, startPoint y: 53, endPoint x: 106, endPoint y: 57, distance: 3.9
click at [107, 53] on div "View" at bounding box center [105, 53] width 20 height 11
click at [72, 75] on div "Standard Templates" at bounding box center [75, 78] width 33 height 6
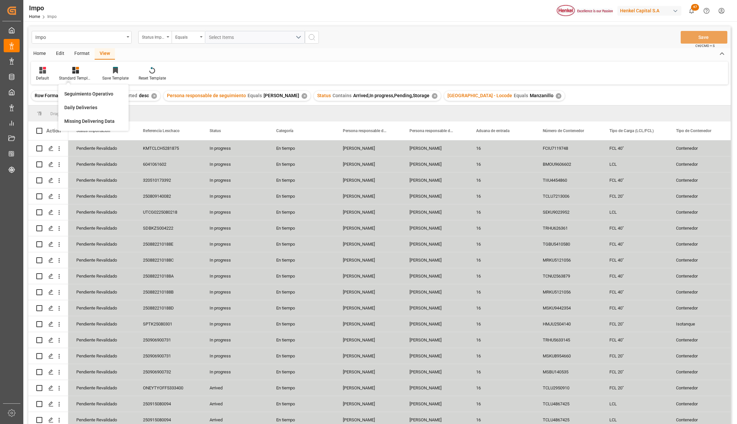
click at [82, 94] on div "Seguimiento Operativo" at bounding box center [93, 94] width 58 height 7
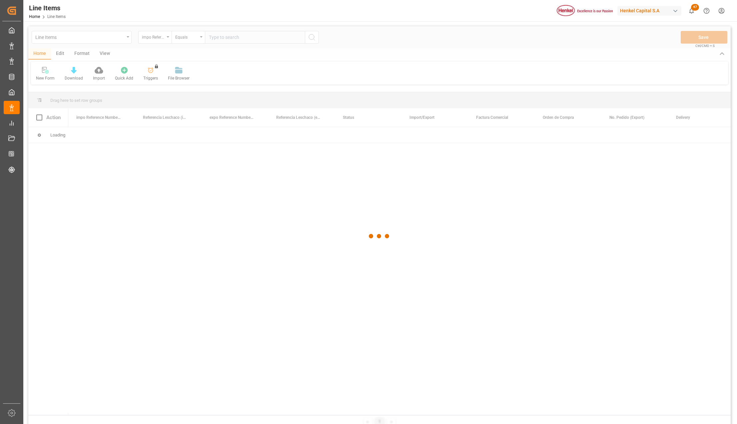
click at [169, 36] on div at bounding box center [379, 236] width 702 height 420
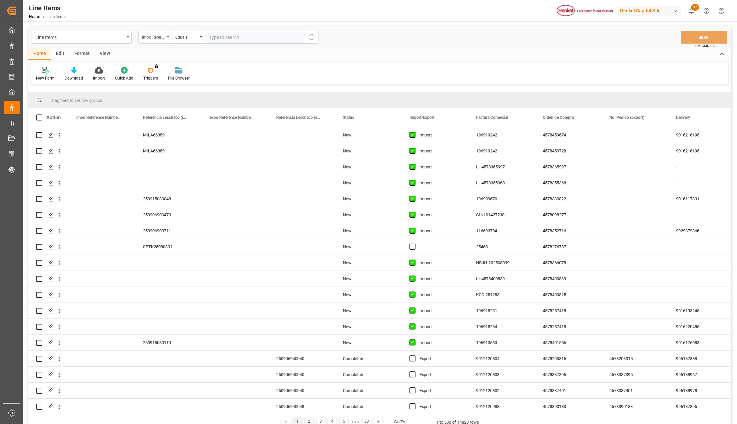
click at [167, 35] on div "impo Reference Number WF" at bounding box center [154, 37] width 33 height 13
click at [166, 53] on input "text" at bounding box center [188, 52] width 94 height 11
type input "idh"
click at [169, 62] on div "IDH" at bounding box center [188, 68] width 99 height 14
click at [171, 65] on div "New Form Download Import Quick Add Triggers You do not have permission for Trig…" at bounding box center [379, 73] width 697 height 23
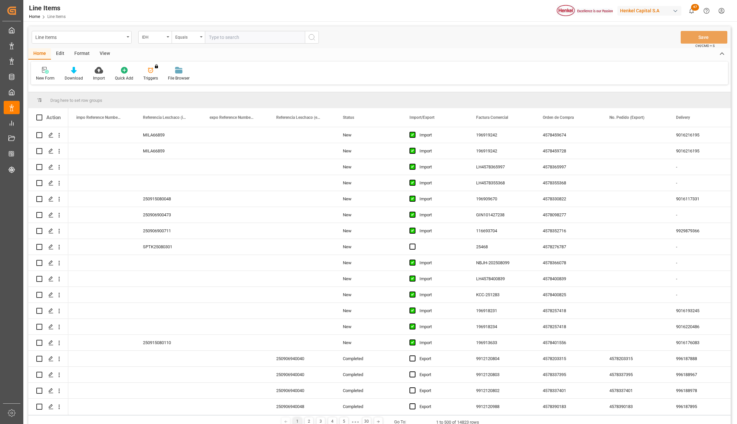
click at [212, 35] on input "text" at bounding box center [255, 37] width 100 height 13
paste input "2734895"
type input "2734895"
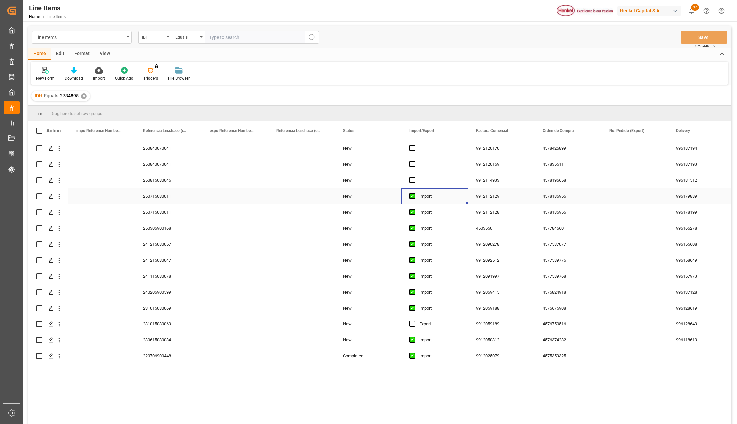
click at [426, 195] on div "Import" at bounding box center [439, 196] width 41 height 15
drag, startPoint x: 424, startPoint y: 171, endPoint x: 423, endPoint y: 184, distance: 13.1
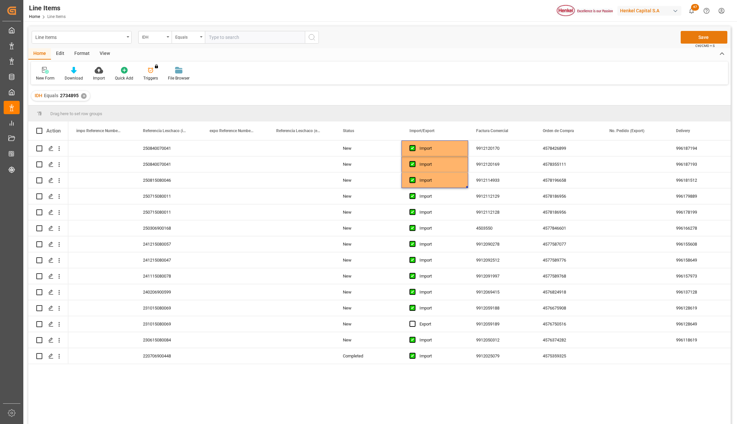
click at [694, 42] on button "Save" at bounding box center [703, 37] width 47 height 13
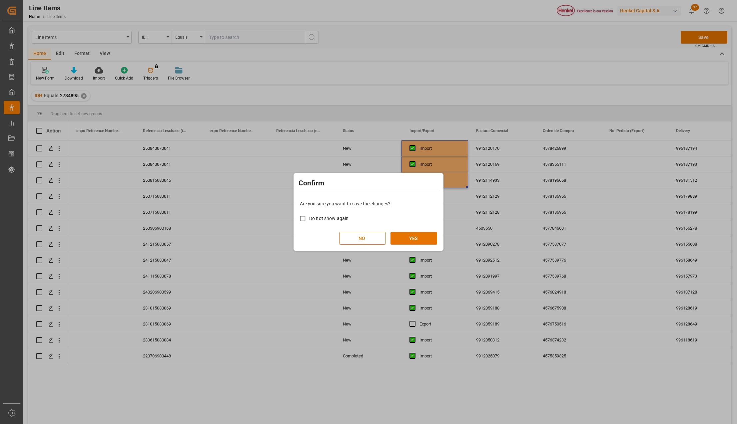
click at [397, 231] on div "Are you sure you want to save the changes? Do not show again NO YES" at bounding box center [368, 223] width 147 height 54
click at [402, 240] on button "YES" at bounding box center [413, 238] width 47 height 13
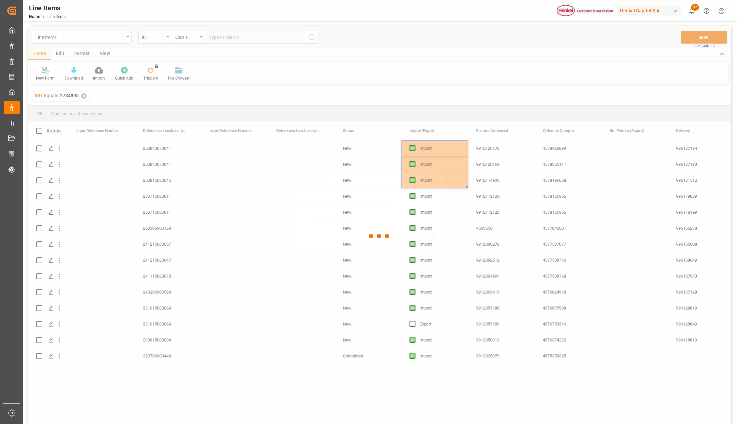
click at [557, 214] on div "Confirm Are you sure you want to save the changes? Do not show again NO YES" at bounding box center [368, 212] width 737 height 424
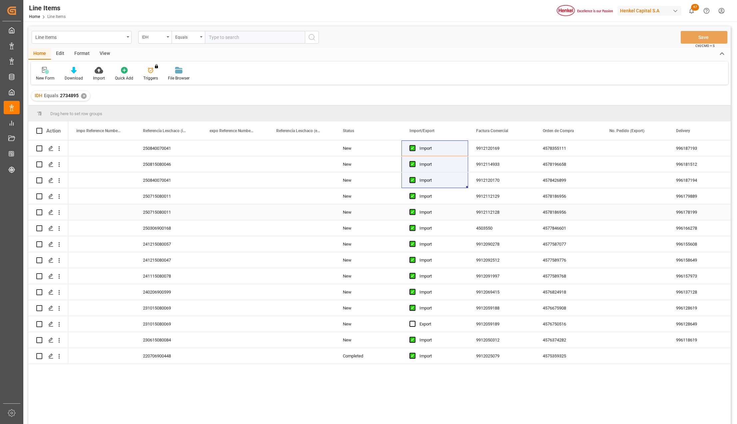
click at [537, 207] on div "4578186956" at bounding box center [567, 212] width 67 height 16
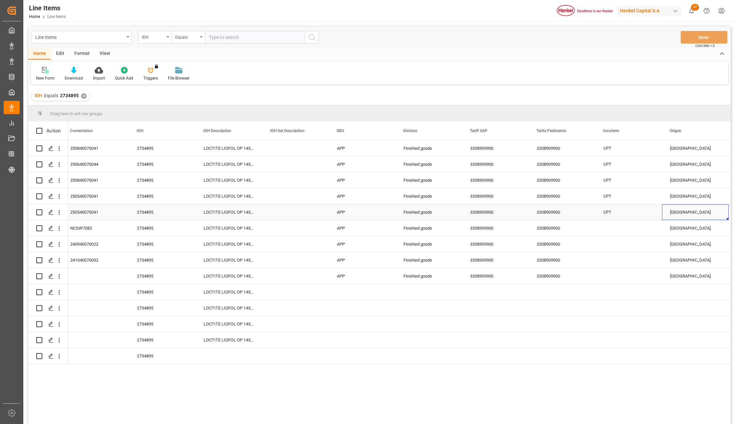
scroll to position [0, 805]
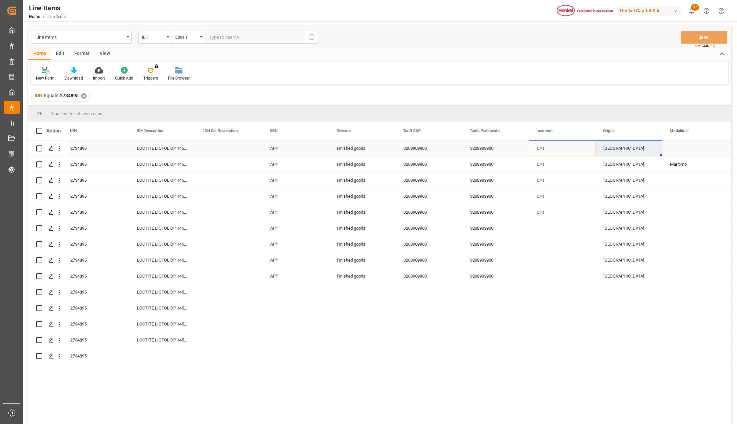
drag, startPoint x: 541, startPoint y: 149, endPoint x: 605, endPoint y: 153, distance: 63.7
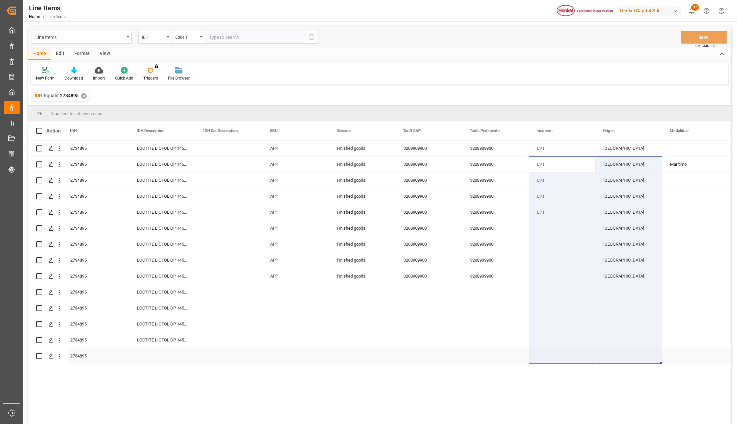
drag, startPoint x: 553, startPoint y: 165, endPoint x: 606, endPoint y: 354, distance: 197.1
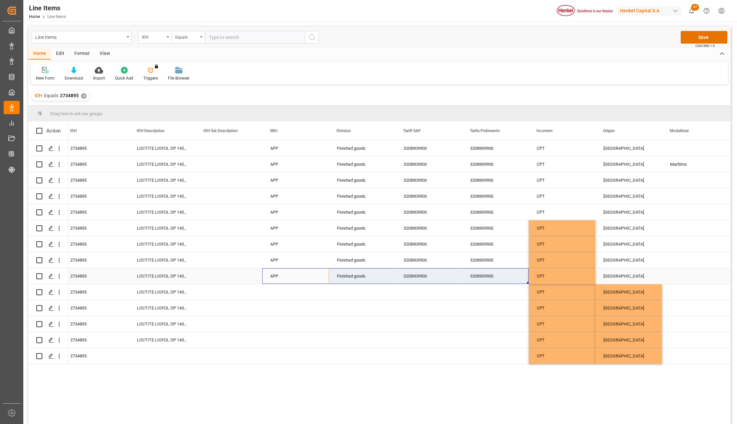
drag, startPoint x: 337, startPoint y: 277, endPoint x: 474, endPoint y: 279, distance: 137.2
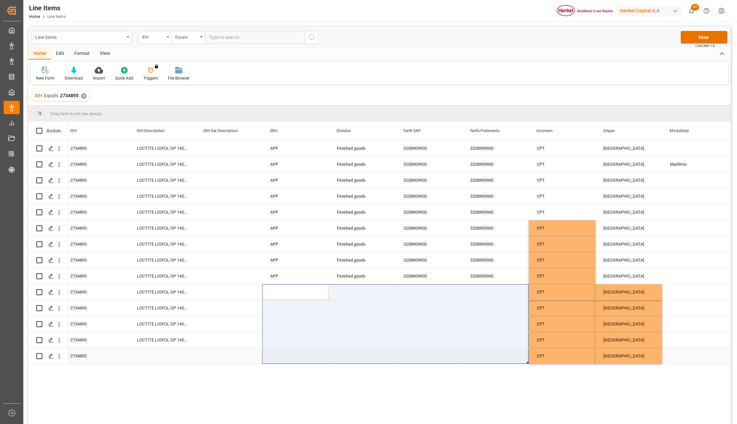
drag, startPoint x: 272, startPoint y: 285, endPoint x: 495, endPoint y: 362, distance: 235.5
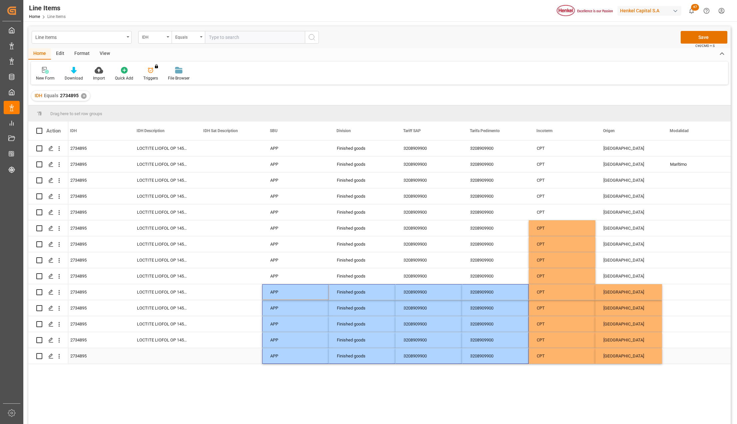
click at [488, 345] on div "3208909900" at bounding box center [495, 340] width 67 height 16
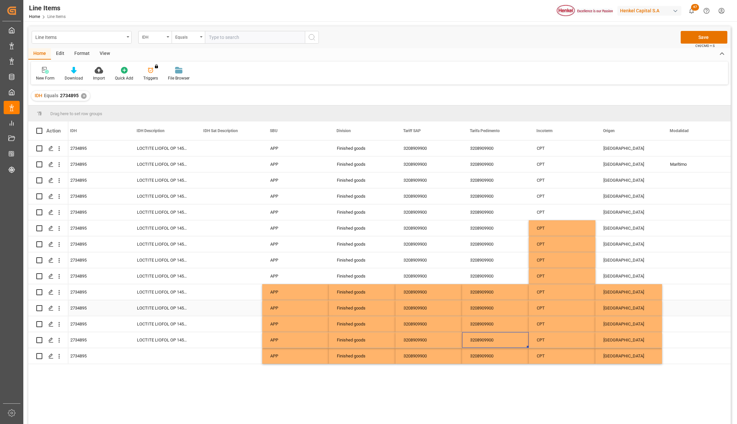
click at [569, 300] on div "CPT" at bounding box center [561, 292] width 67 height 16
click at [674, 166] on div "Marítimo" at bounding box center [695, 165] width 67 height 16
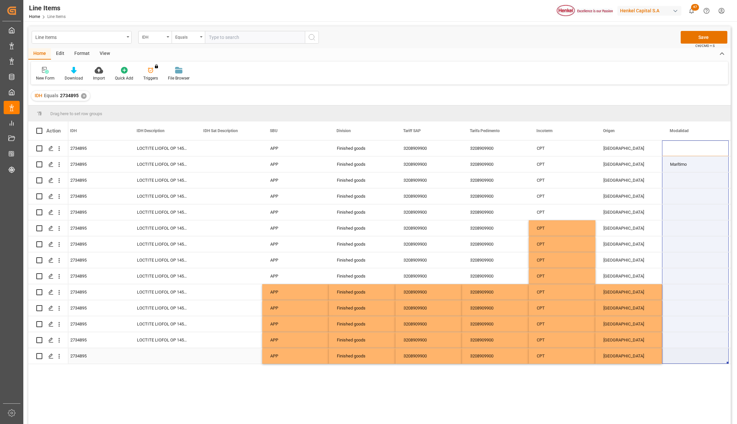
drag, startPoint x: 679, startPoint y: 158, endPoint x: 669, endPoint y: 355, distance: 197.7
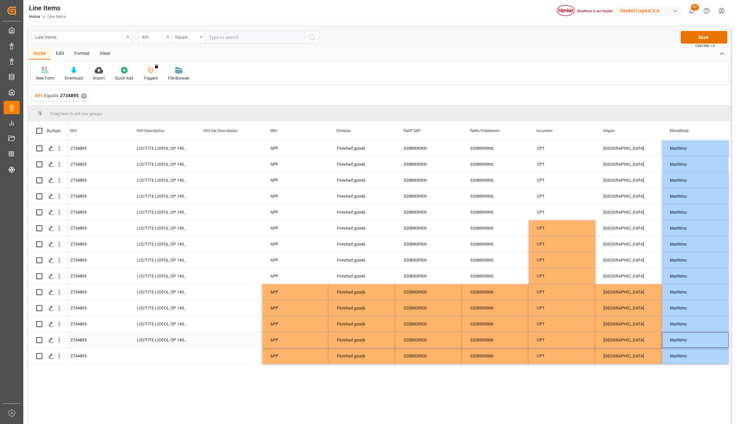
click at [665, 341] on div "Marítimo" at bounding box center [695, 340] width 67 height 16
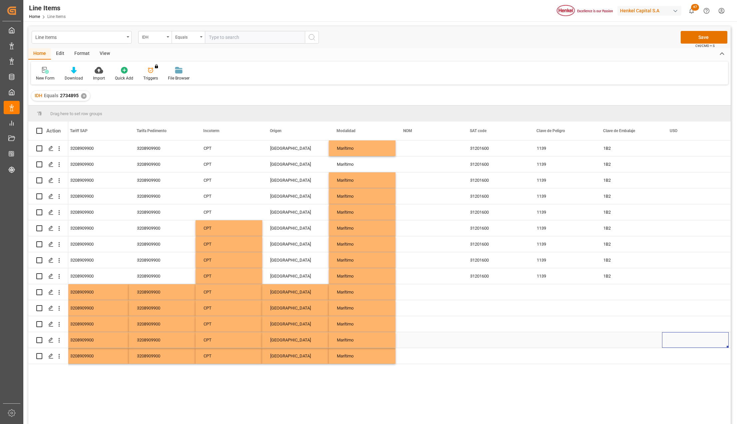
scroll to position [0, 1138]
drag, startPoint x: 484, startPoint y: 274, endPoint x: 605, endPoint y: 278, distance: 120.6
click at [605, 278] on div "Finished goods 3208909900 3208909900 CPT BRASIL Marítimo 31201600 1139 1B2" at bounding box center [695, 276] width 3530 height 16
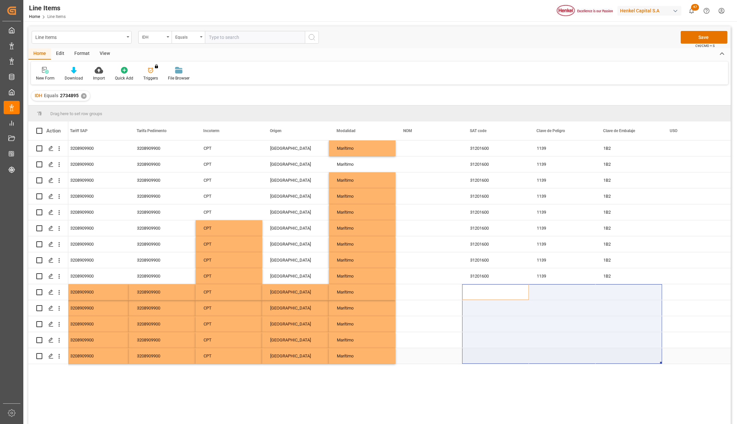
drag, startPoint x: 497, startPoint y: 287, endPoint x: 618, endPoint y: 357, distance: 140.4
click at [618, 357] on div "Finished goods 3208909900 3208909900 CPT BRASIL Marítimo 31201600 1139 1B2 Fini…" at bounding box center [695, 253] width 3530 height 224
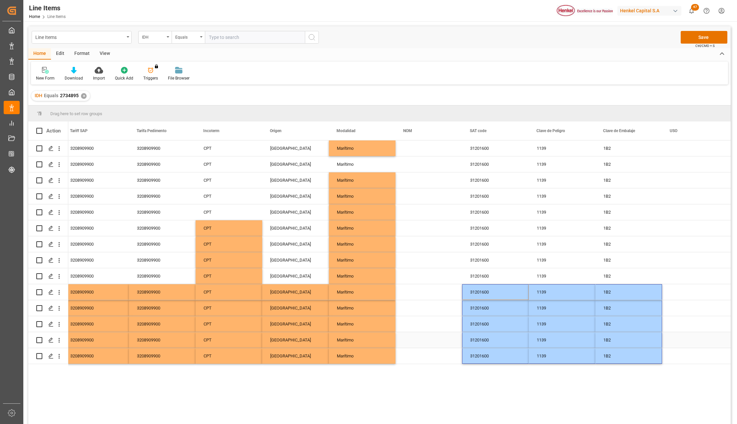
click at [591, 344] on div "1139" at bounding box center [561, 340] width 67 height 16
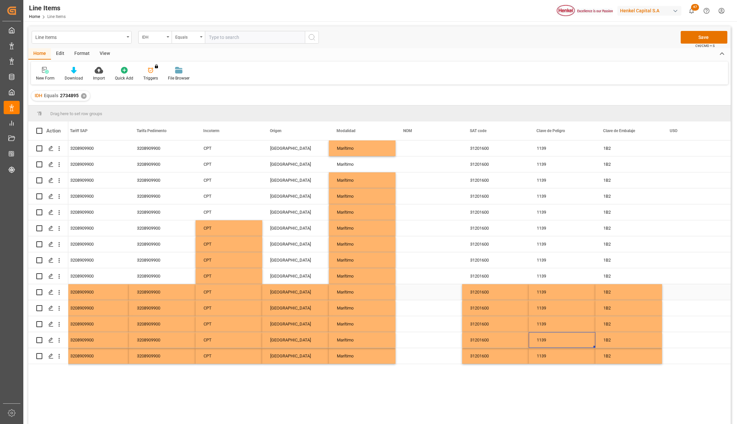
click at [549, 290] on div "1139" at bounding box center [561, 292] width 67 height 16
click at [555, 296] on div "1139" at bounding box center [561, 292] width 67 height 16
click at [622, 344] on div "1B2" at bounding box center [628, 340] width 67 height 16
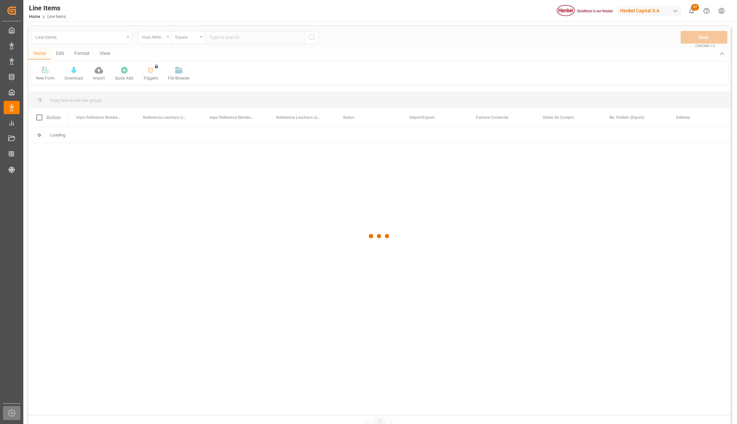
click at [128, 188] on div at bounding box center [379, 236] width 702 height 420
